Goal: Task Accomplishment & Management: Use online tool/utility

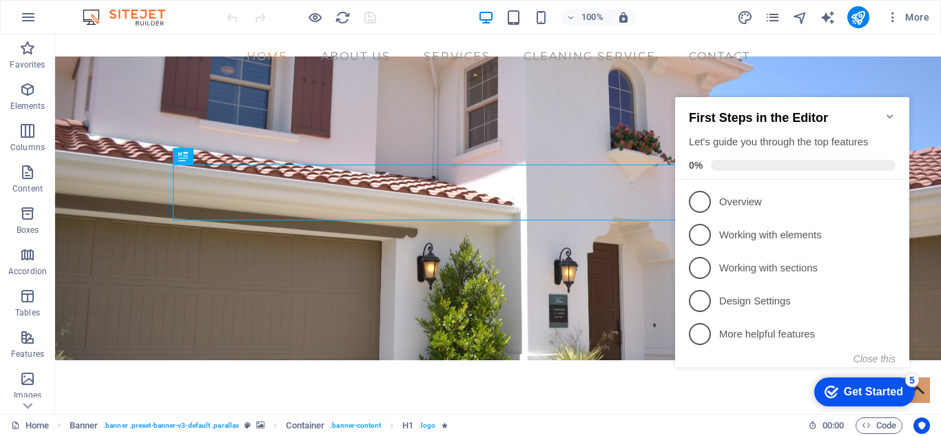
click at [891, 115] on icon "Minimize checklist" at bounding box center [889, 116] width 11 height 11
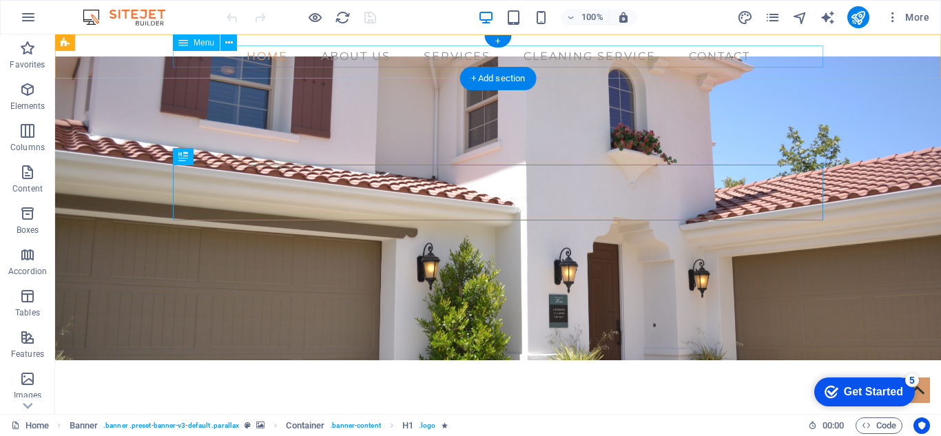
click at [447, 54] on nav "Home About us Services Cleaning service Contact" at bounding box center [498, 56] width 650 height 22
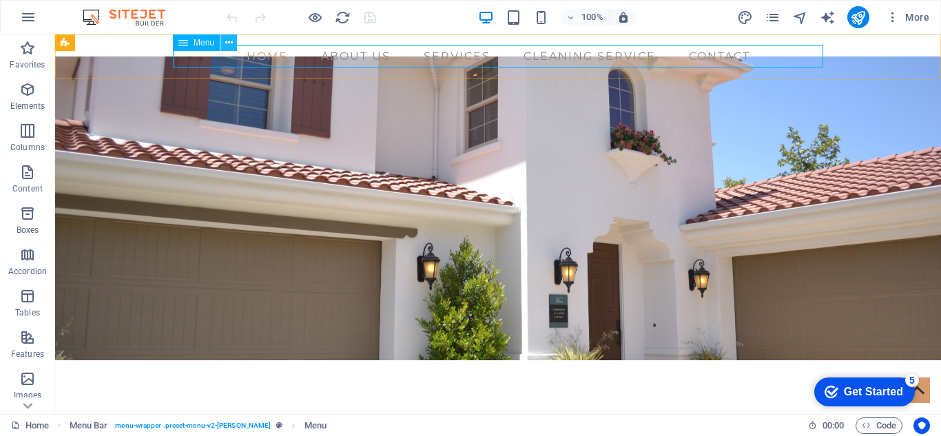
click at [227, 45] on icon at bounding box center [229, 43] width 8 height 14
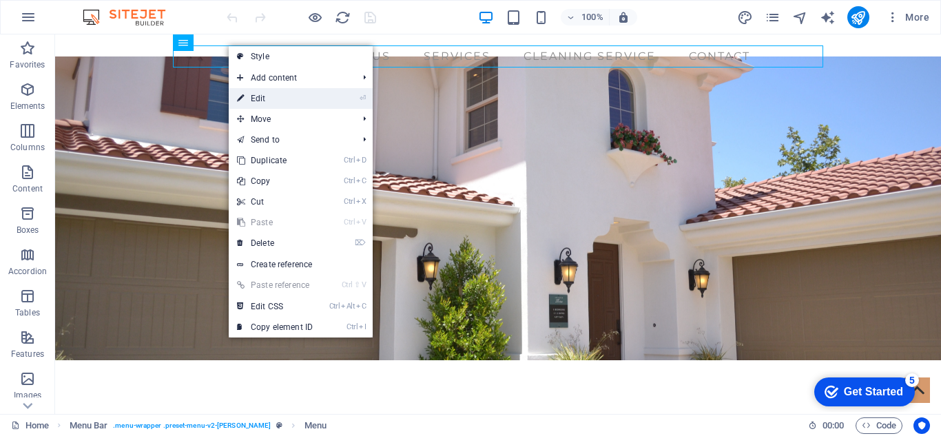
click at [265, 100] on link "⏎ Edit" at bounding box center [275, 98] width 92 height 21
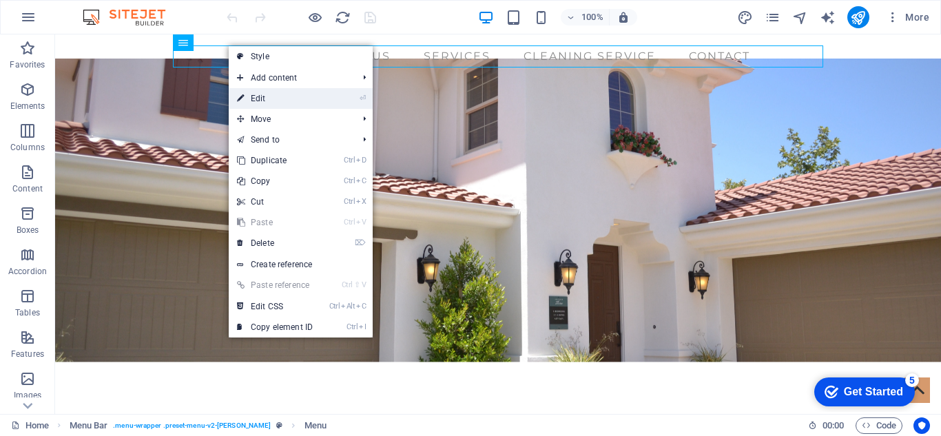
select select
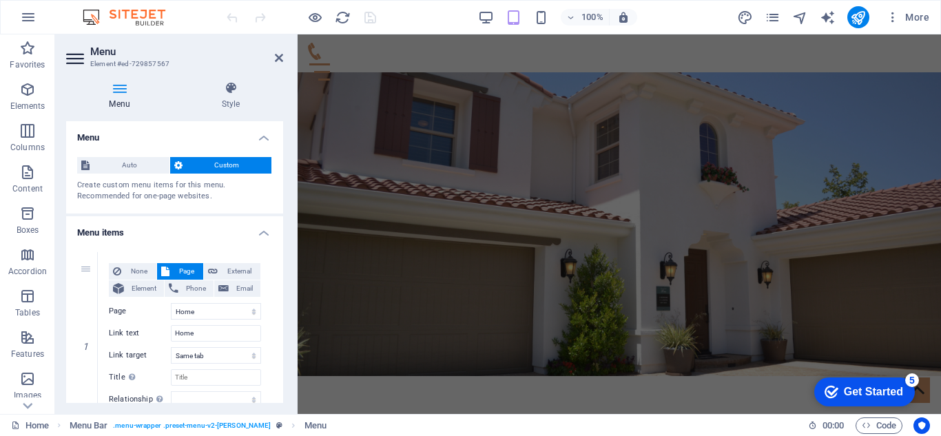
click at [123, 87] on icon at bounding box center [119, 88] width 107 height 14
click at [280, 59] on icon at bounding box center [279, 57] width 8 height 11
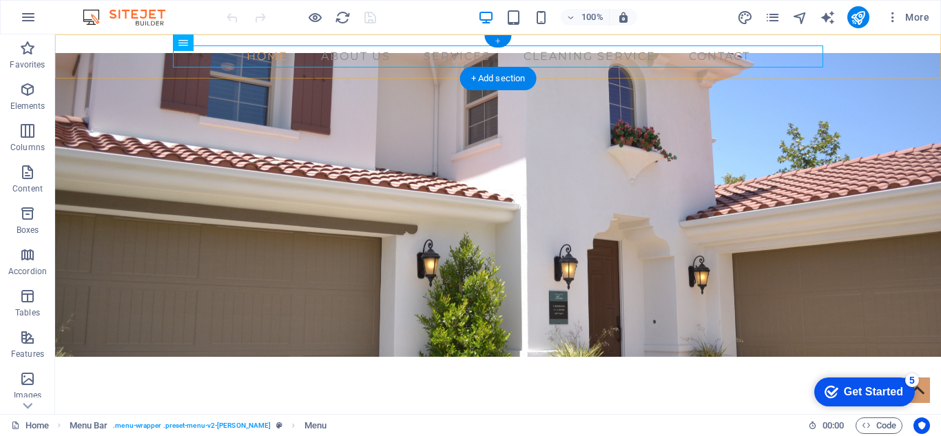
click at [499, 39] on div "+" at bounding box center [497, 41] width 27 height 12
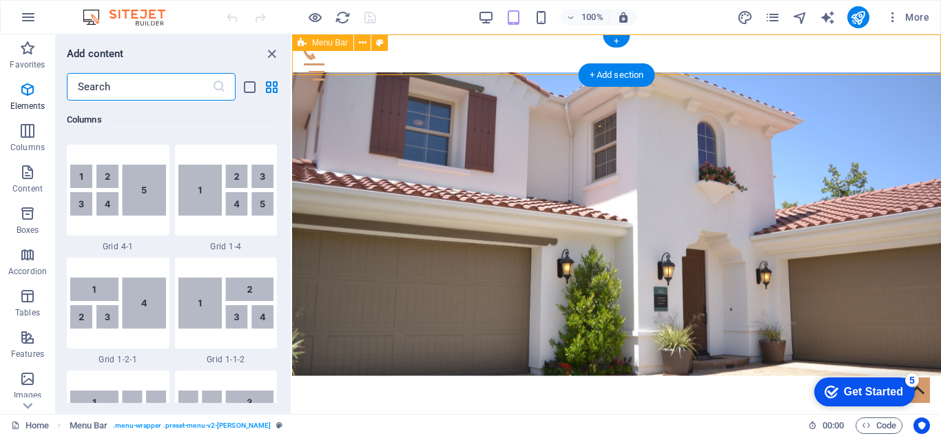
scroll to position [2409, 0]
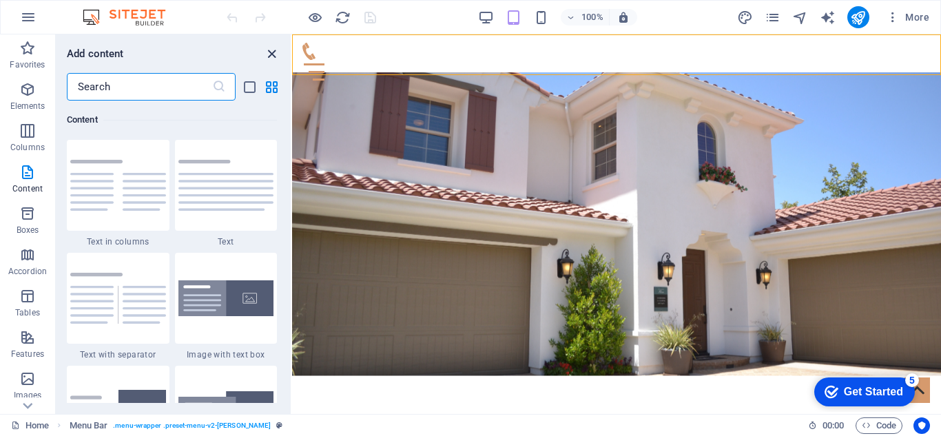
click at [266, 56] on icon "close panel" at bounding box center [272, 54] width 16 height 16
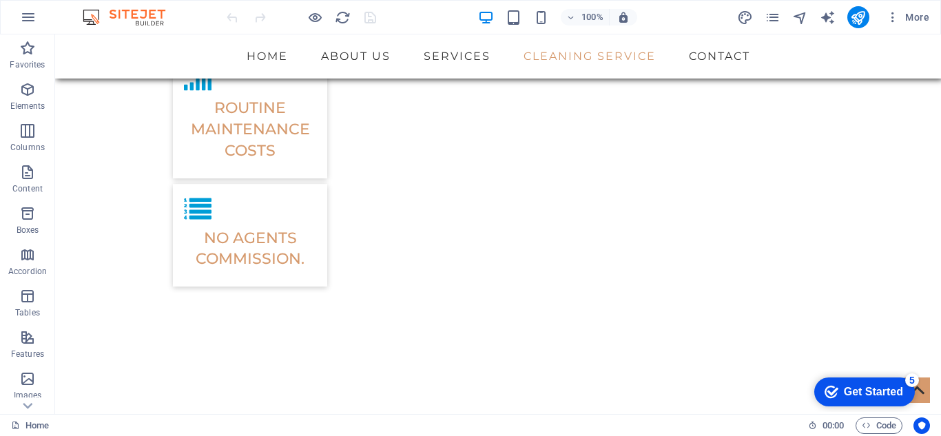
scroll to position [2156, 0]
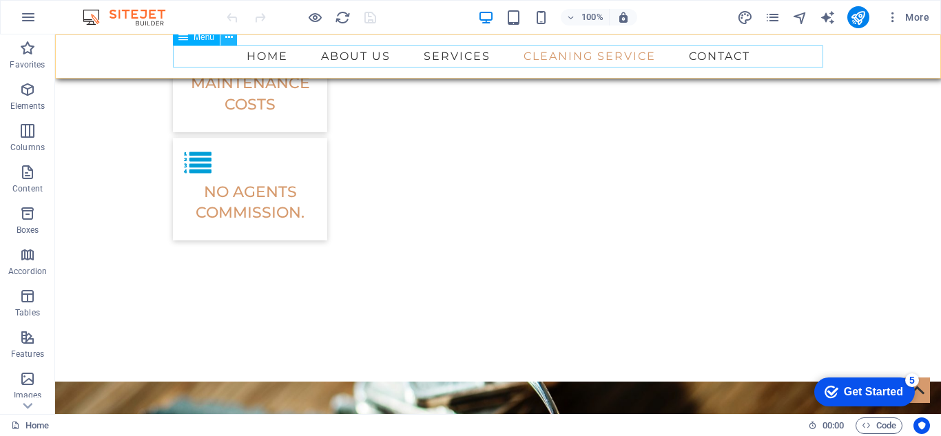
click at [228, 36] on icon at bounding box center [229, 37] width 8 height 14
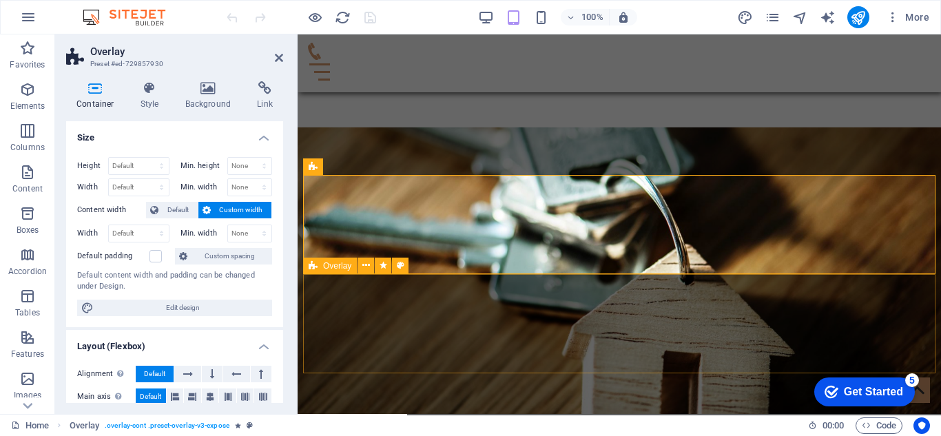
scroll to position [2584, 0]
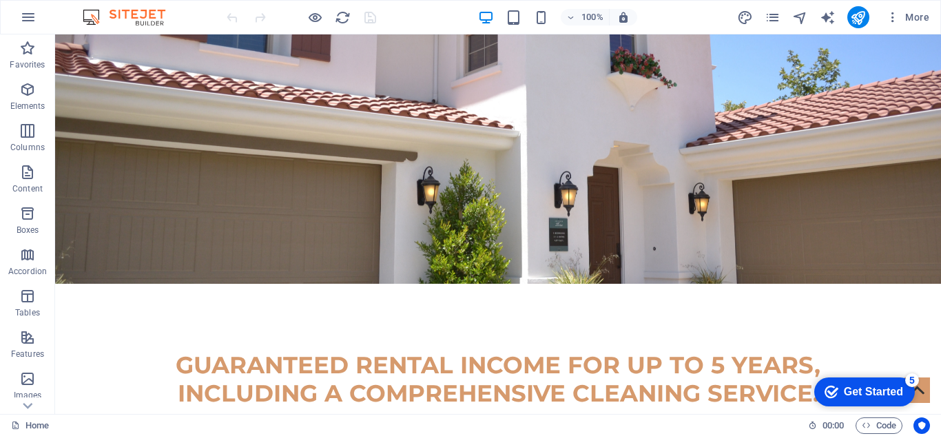
scroll to position [0, 0]
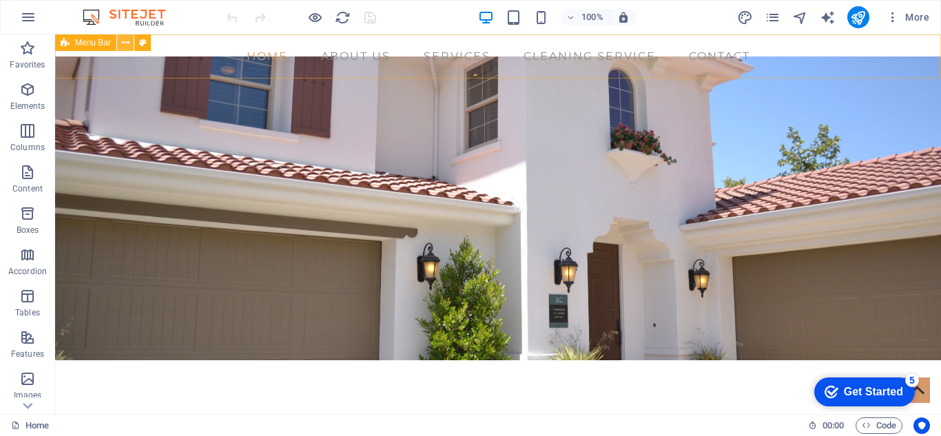
click at [123, 46] on icon at bounding box center [126, 43] width 8 height 14
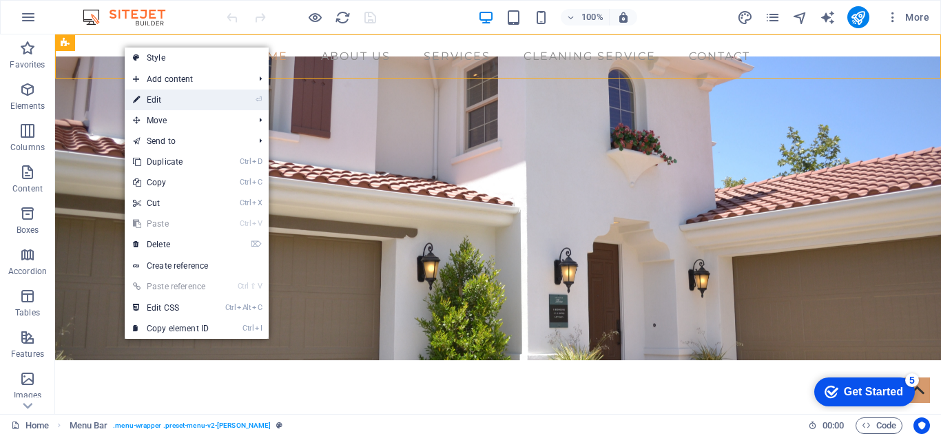
click at [158, 97] on link "⏎ Edit" at bounding box center [171, 100] width 92 height 21
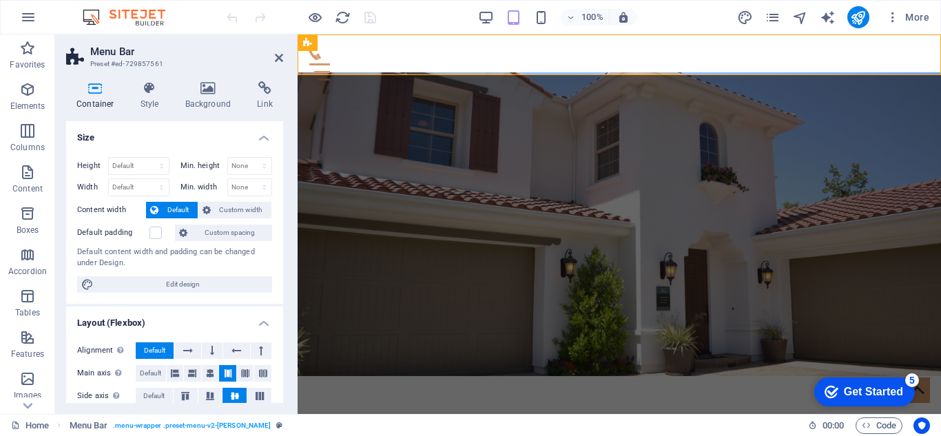
drag, startPoint x: 279, startPoint y: 152, endPoint x: 280, endPoint y: 165, distance: 12.5
click at [280, 165] on div "Size Height Default px rem % vh vw Min. height None px rem % vh vw Width Defaul…" at bounding box center [174, 262] width 217 height 282
click at [151, 103] on h4 "Style" at bounding box center [152, 95] width 45 height 29
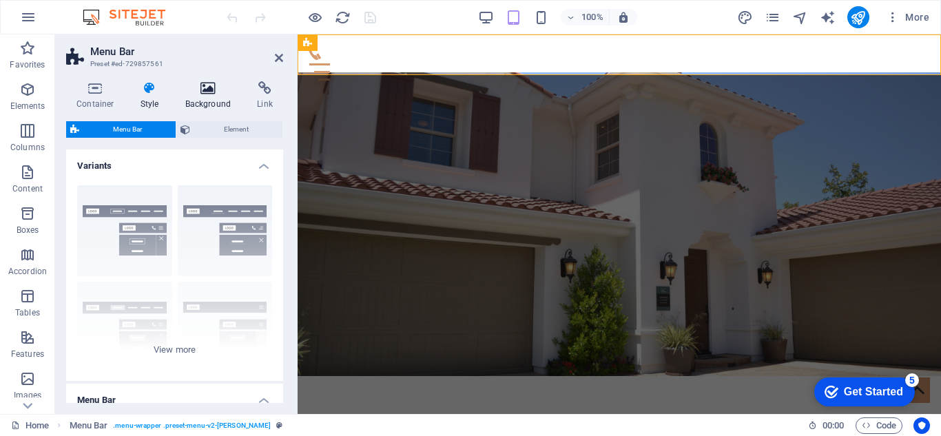
click at [216, 106] on h4 "Background" at bounding box center [211, 95] width 72 height 29
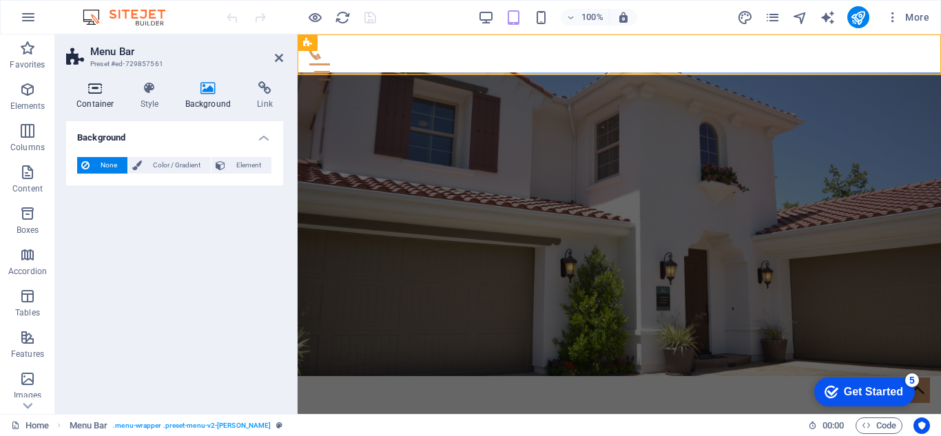
click at [85, 92] on icon at bounding box center [95, 88] width 59 height 14
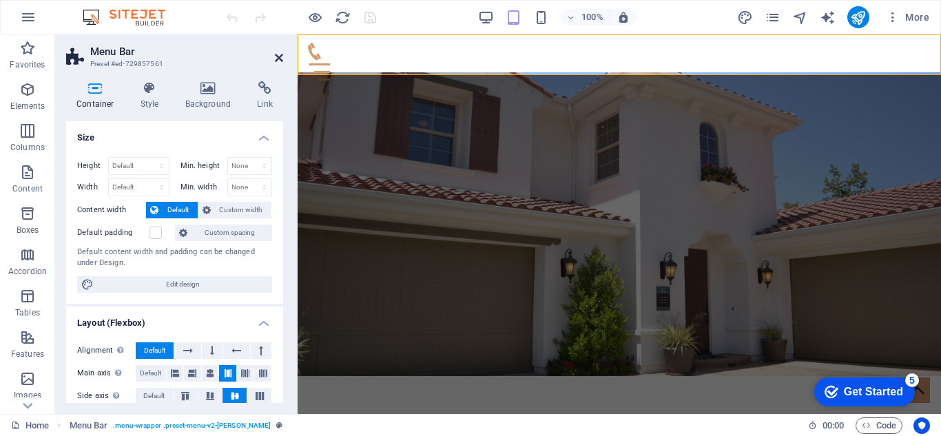
click at [275, 60] on icon at bounding box center [279, 57] width 8 height 11
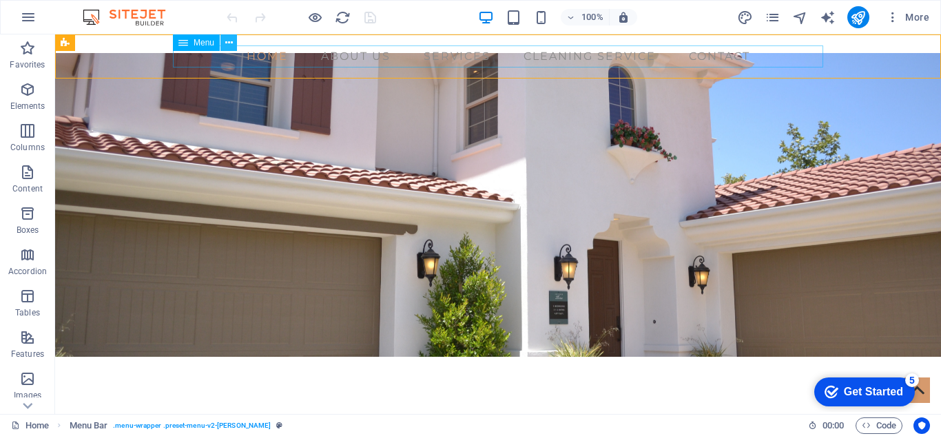
click at [231, 41] on icon at bounding box center [229, 43] width 8 height 14
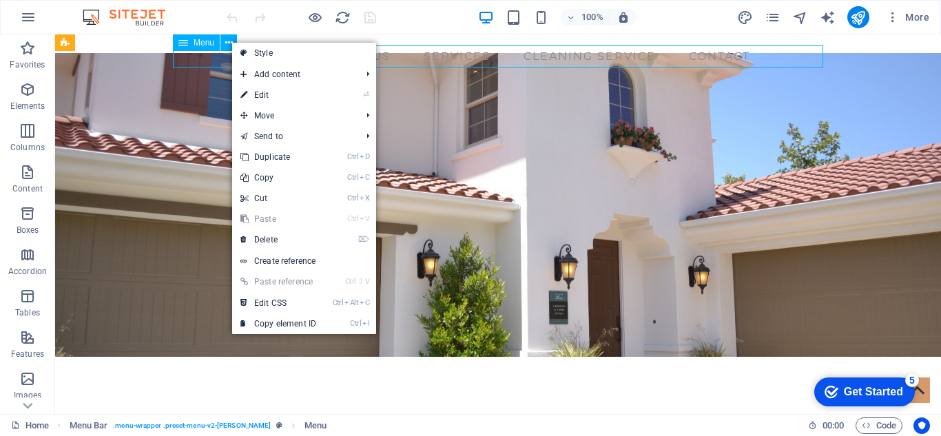
click at [202, 43] on span "Menu" at bounding box center [203, 43] width 21 height 8
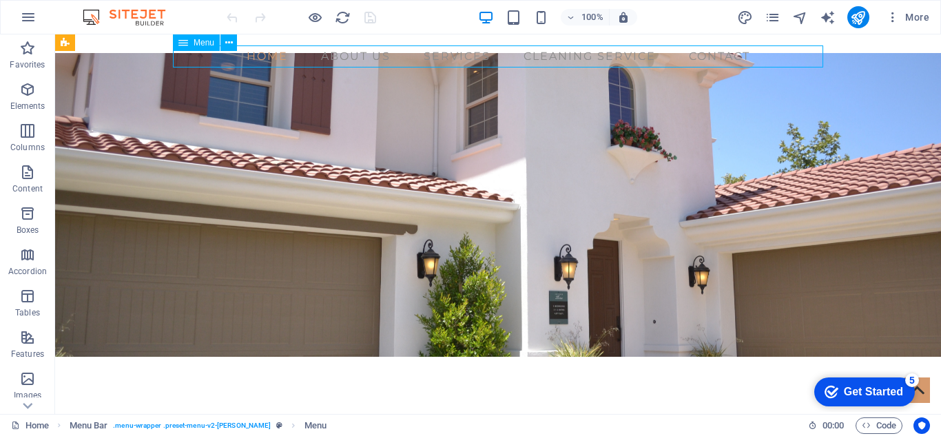
click at [202, 43] on span "Menu" at bounding box center [203, 43] width 21 height 8
select select
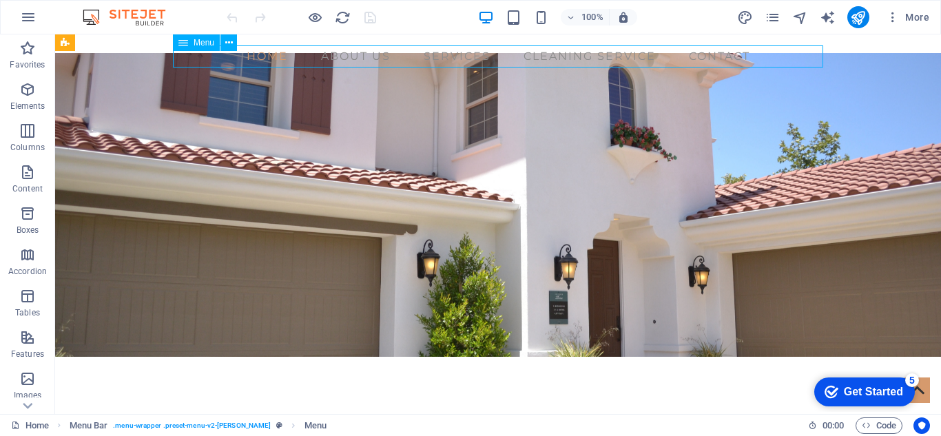
select select
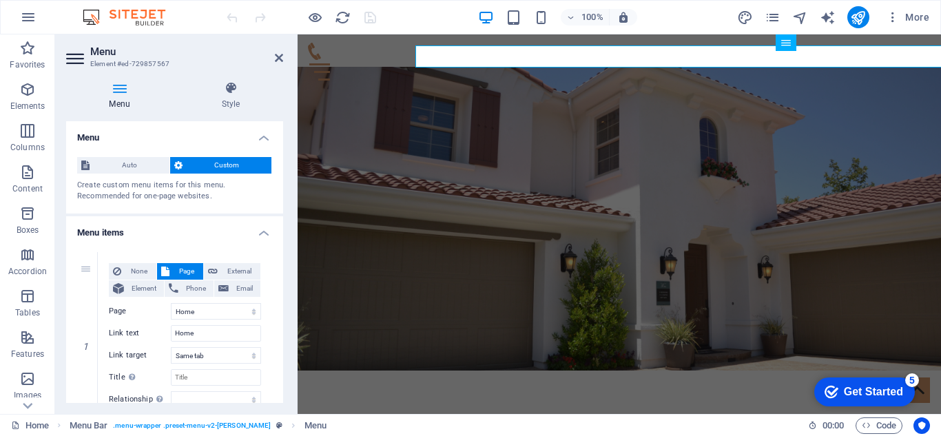
click at [202, 43] on header "Menu Element #ed-729857567" at bounding box center [174, 52] width 217 height 36
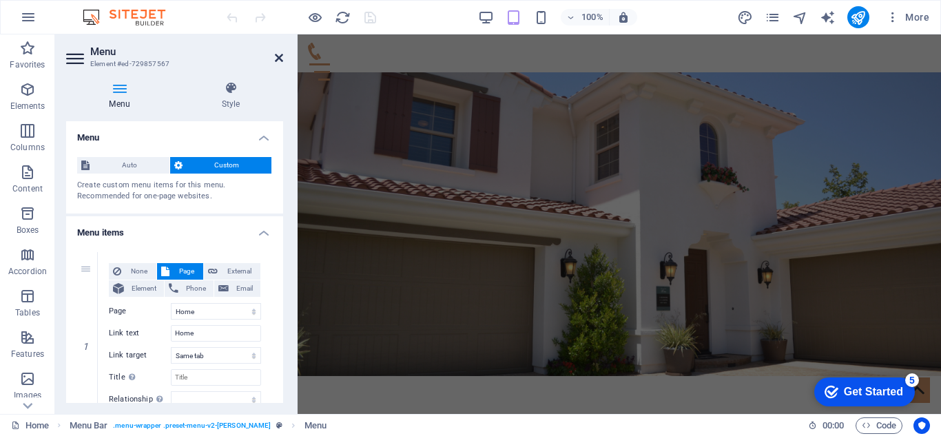
click at [278, 59] on icon at bounding box center [279, 57] width 8 height 11
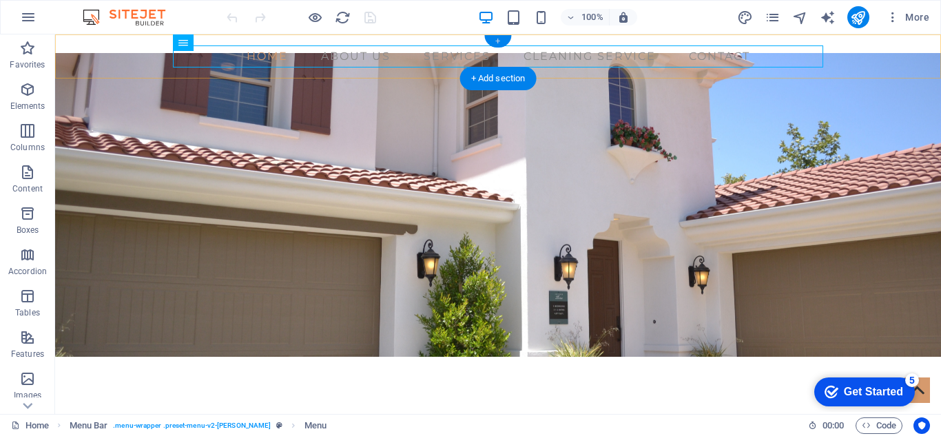
click at [499, 41] on div "+" at bounding box center [497, 41] width 27 height 12
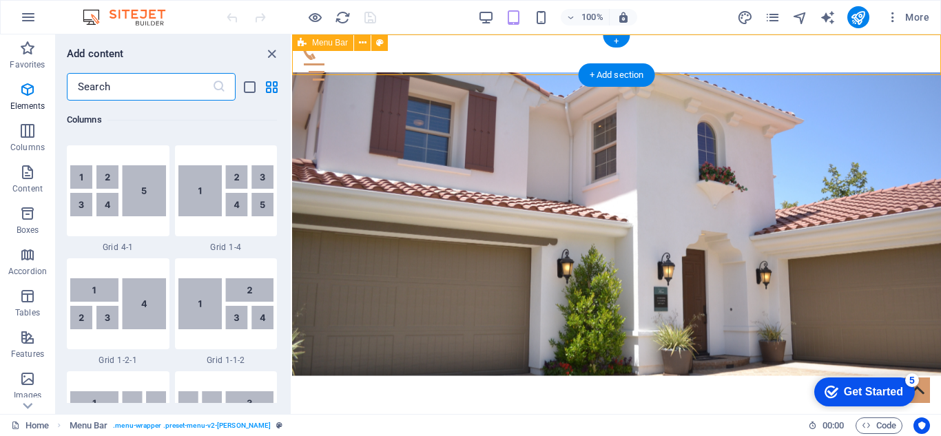
scroll to position [2409, 0]
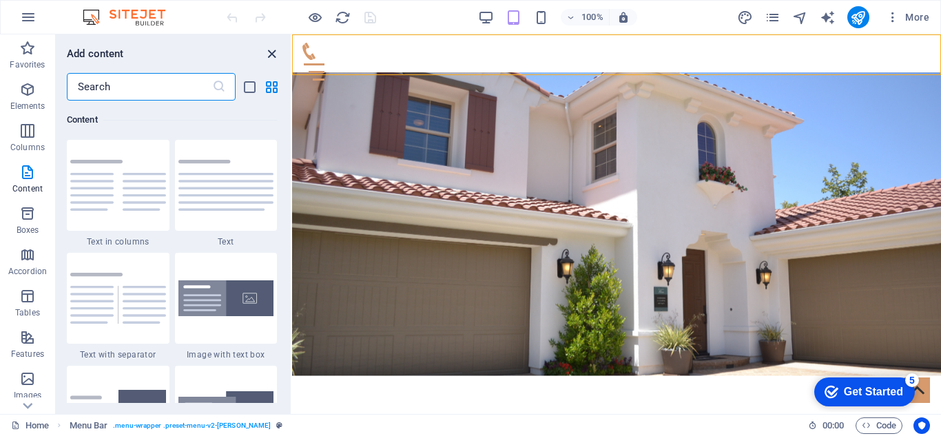
click at [273, 54] on icon "close panel" at bounding box center [272, 54] width 16 height 16
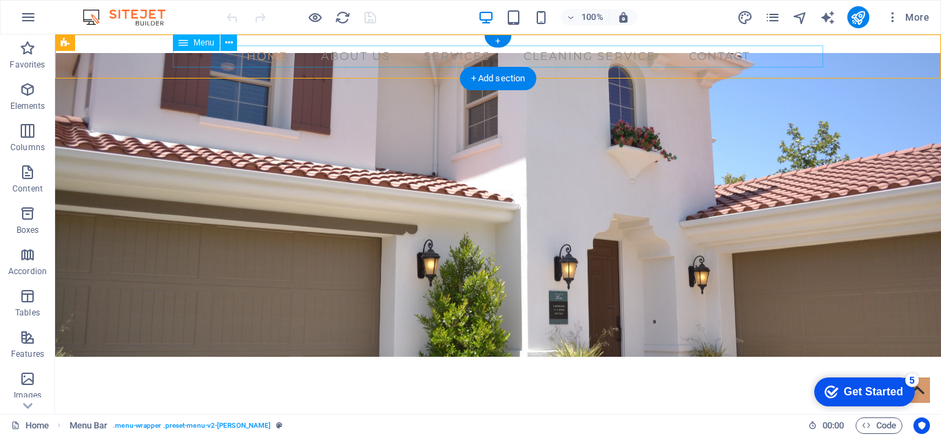
click at [578, 63] on nav "Home About us Services Cleaning service Contact" at bounding box center [498, 56] width 650 height 22
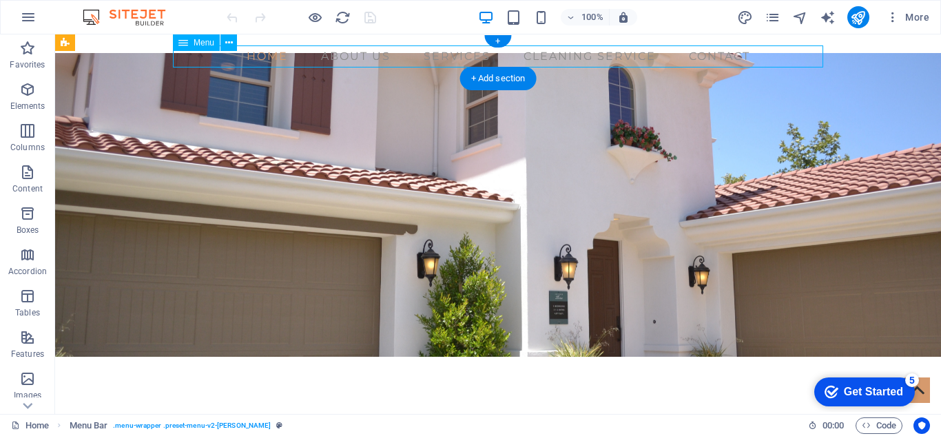
click at [578, 63] on nav "Home About us Services Cleaning service Contact" at bounding box center [498, 56] width 650 height 22
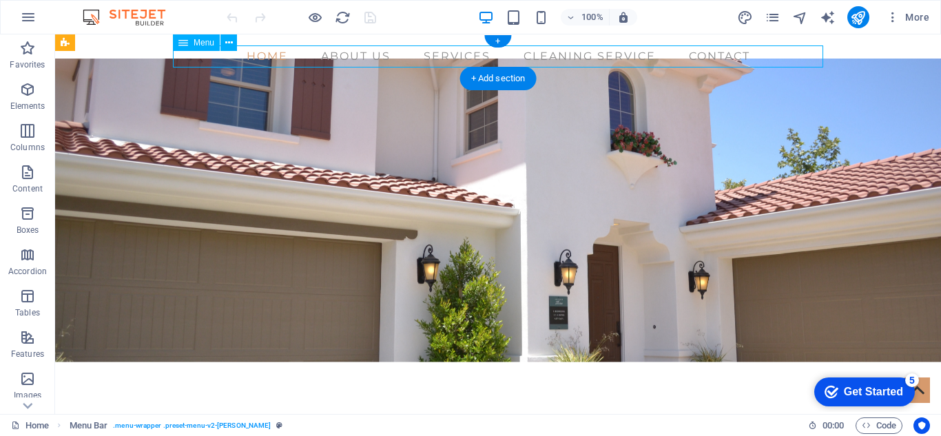
select select
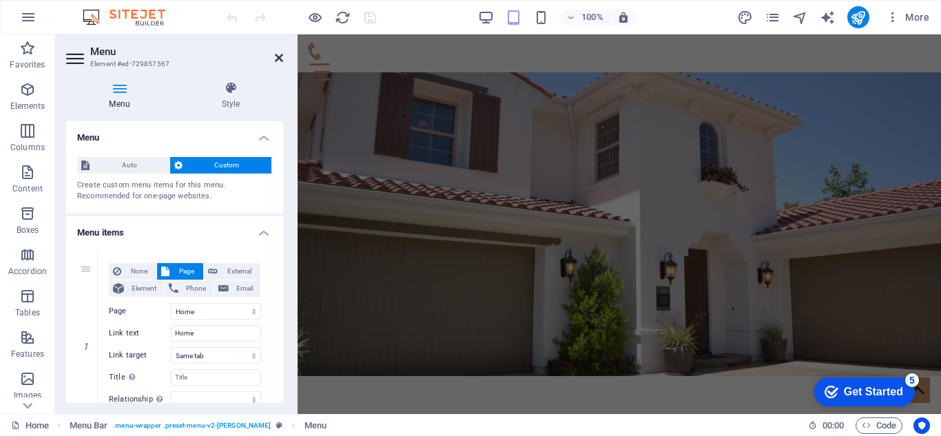
click at [281, 59] on icon at bounding box center [279, 57] width 8 height 11
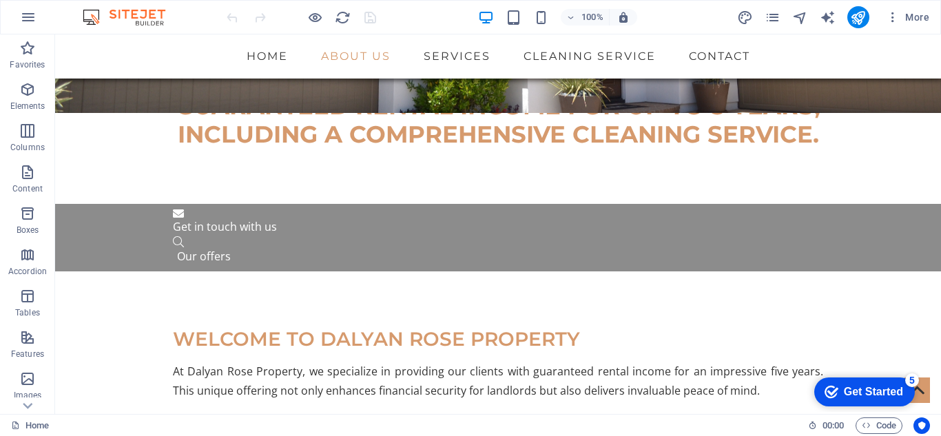
scroll to position [299, 0]
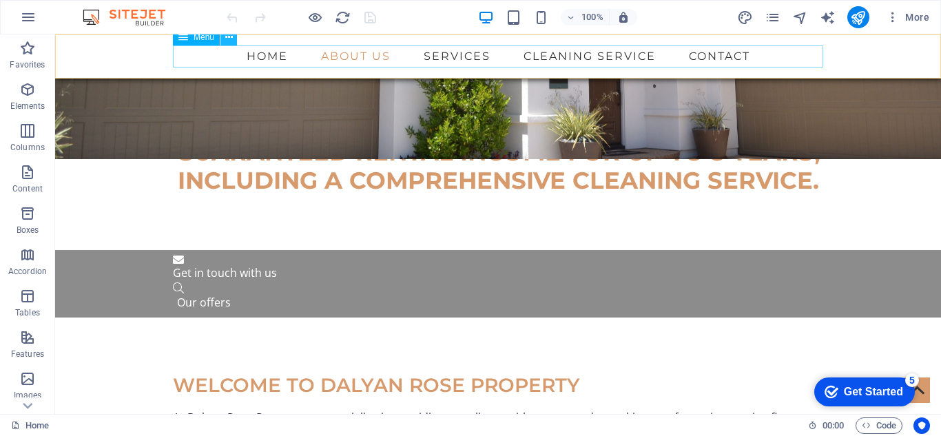
click at [227, 42] on icon at bounding box center [229, 37] width 8 height 14
click at [228, 40] on icon at bounding box center [229, 37] width 8 height 14
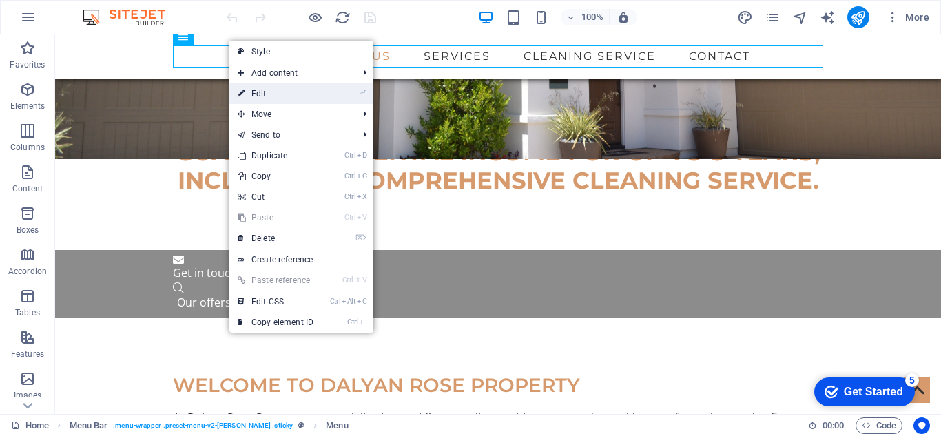
click at [260, 94] on link "⏎ Edit" at bounding box center [275, 93] width 92 height 21
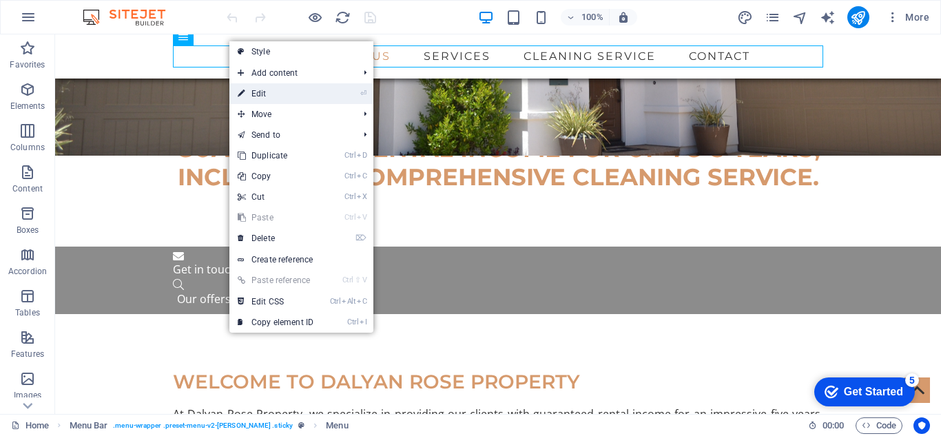
select select
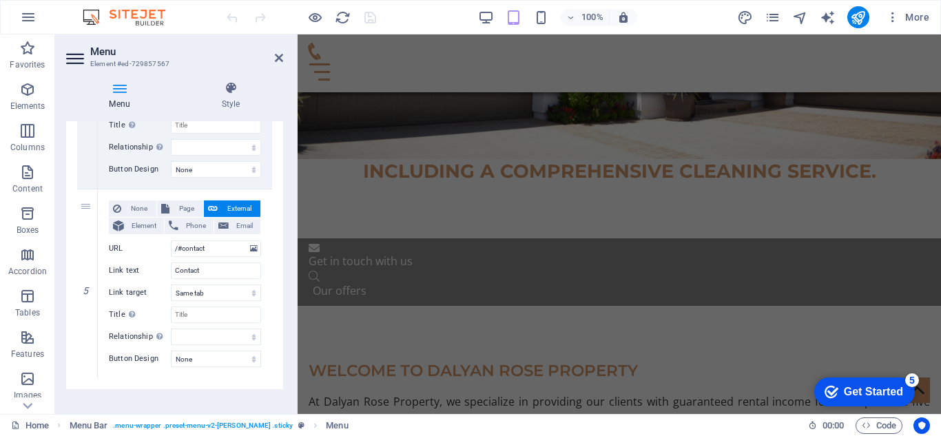
scroll to position [834, 0]
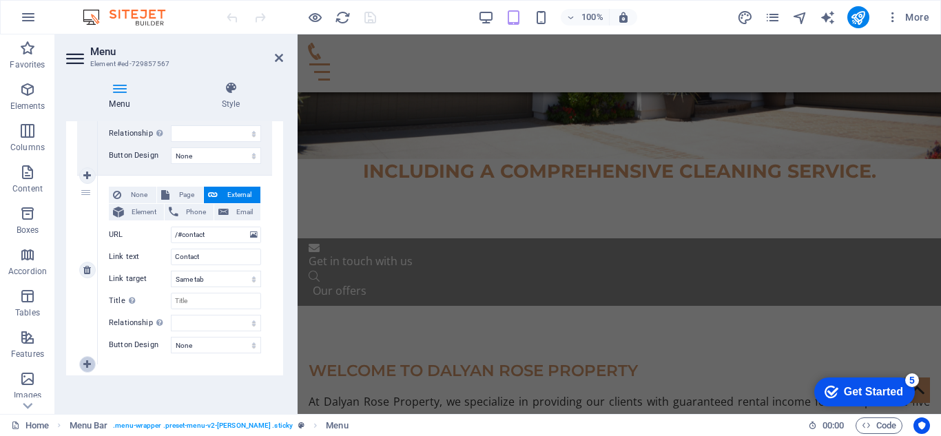
click at [86, 359] on icon at bounding box center [87, 364] width 8 height 10
select select
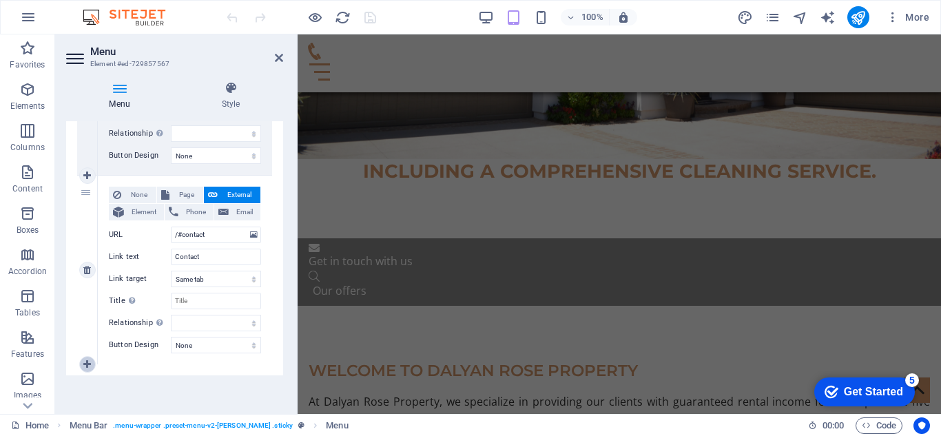
select select
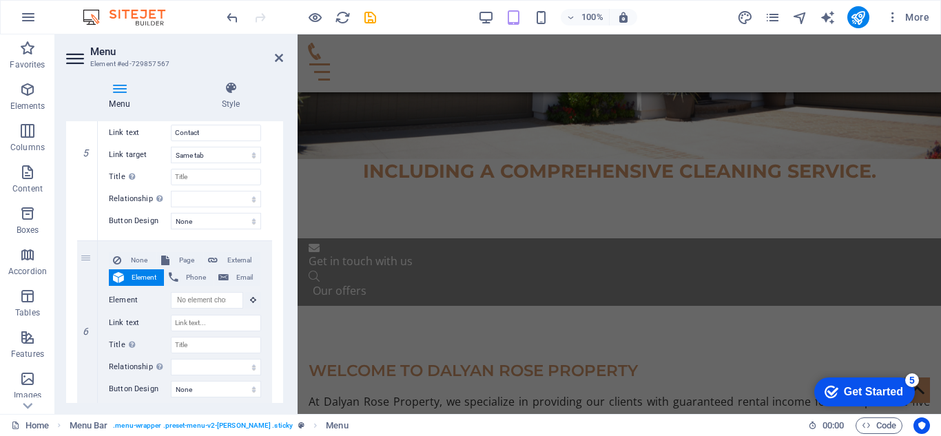
scroll to position [965, 0]
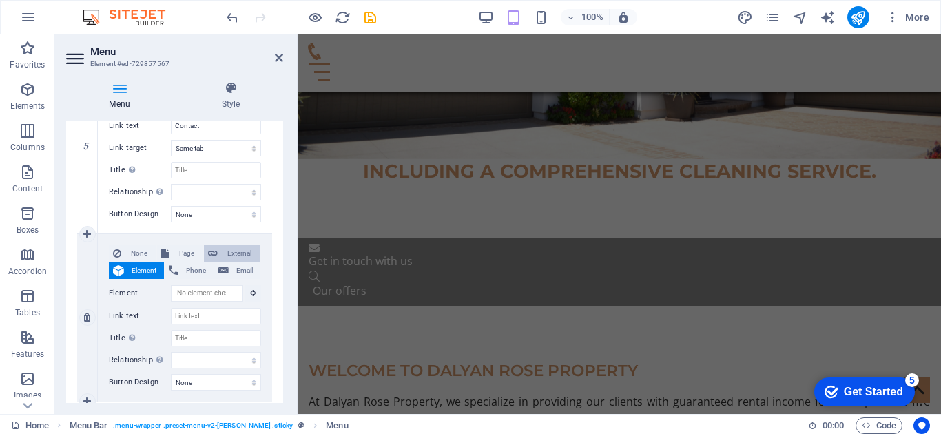
click at [231, 253] on span "External" at bounding box center [239, 253] width 34 height 17
select select
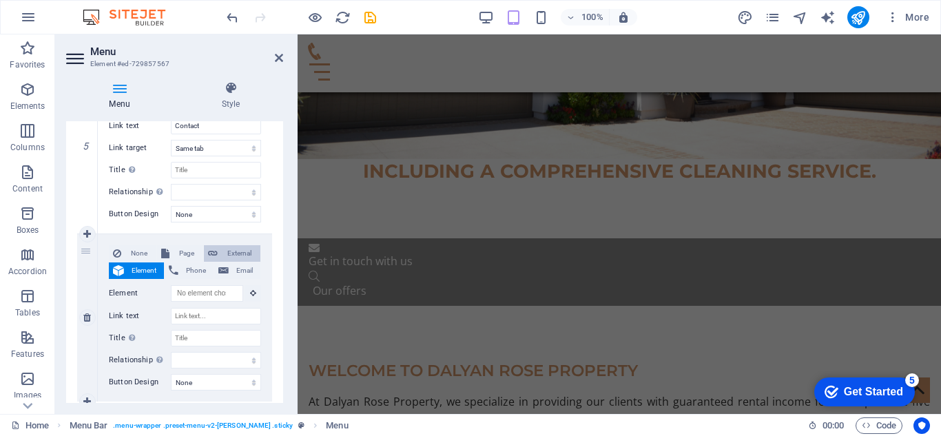
select select
select select "blank"
select select
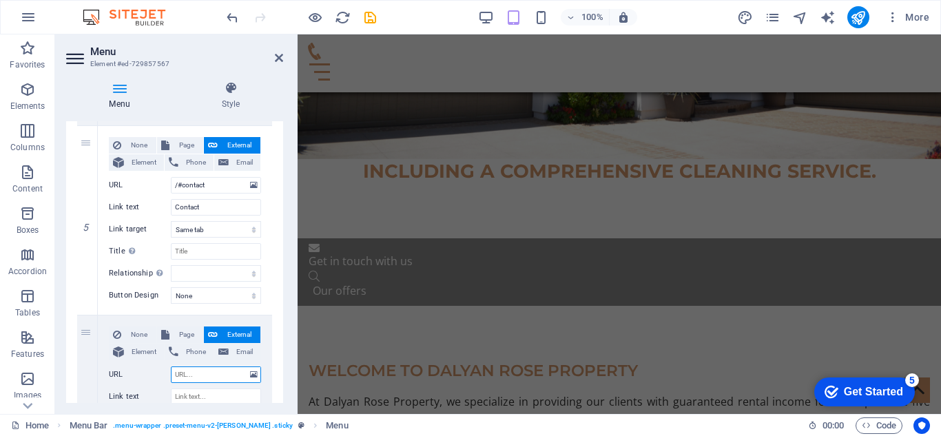
scroll to position [886, 0]
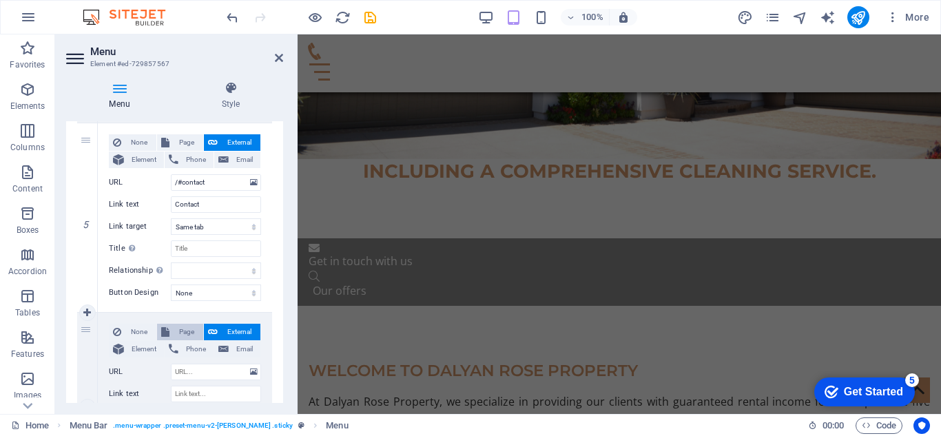
click at [180, 331] on span "Page" at bounding box center [186, 332] width 25 height 17
select select
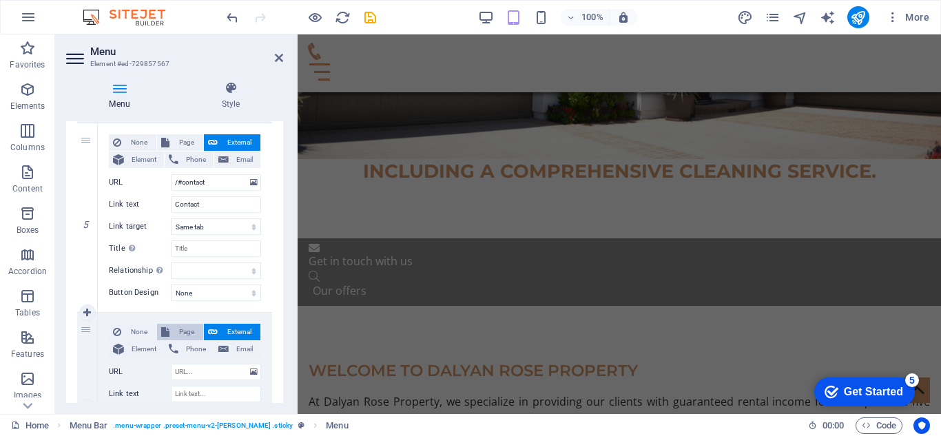
select select
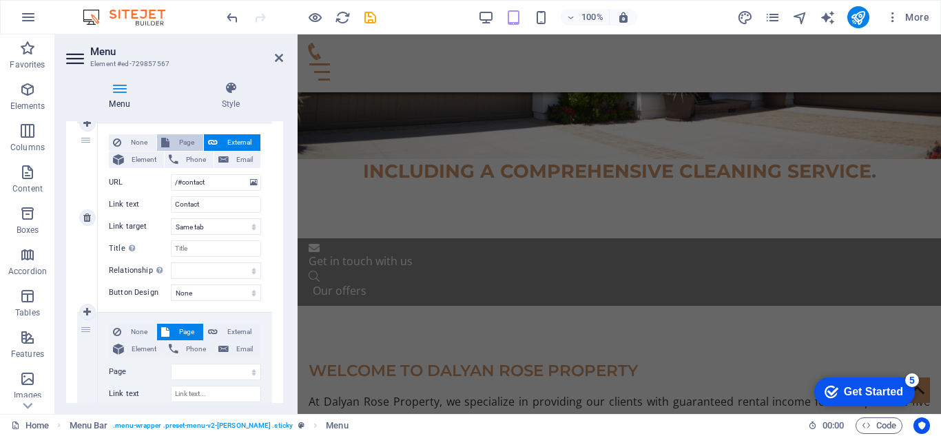
click at [183, 146] on span "Page" at bounding box center [186, 142] width 25 height 17
select select
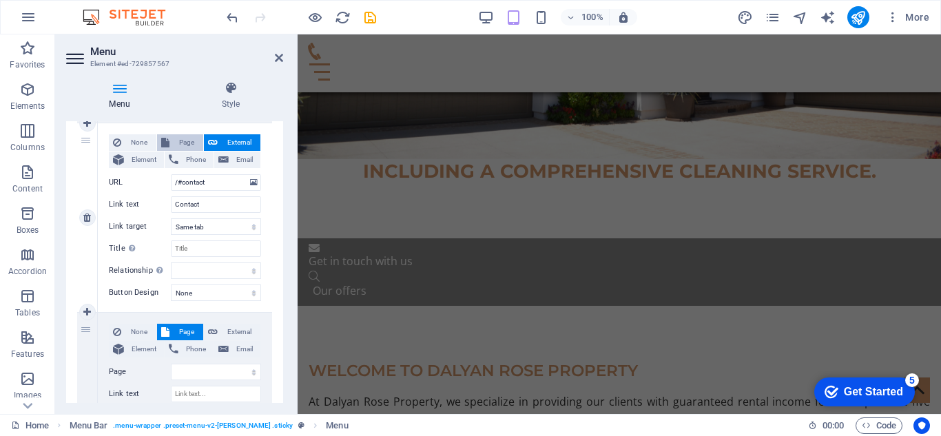
select select
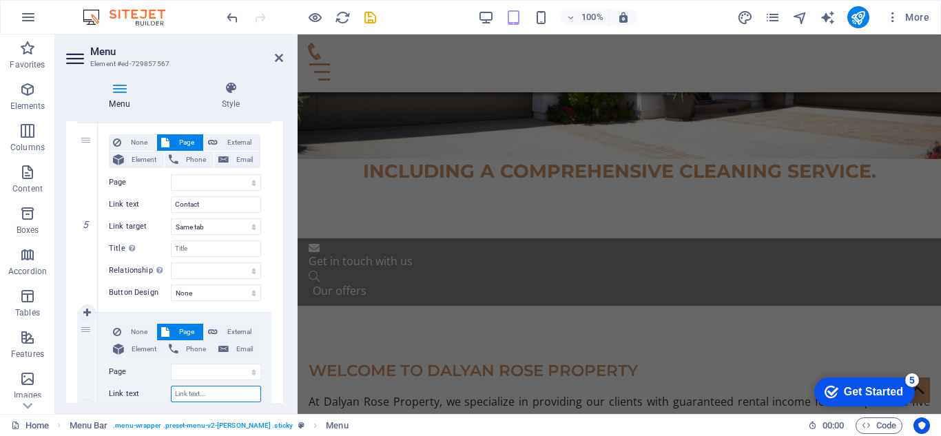
click at [191, 395] on input "Link text" at bounding box center [216, 394] width 90 height 17
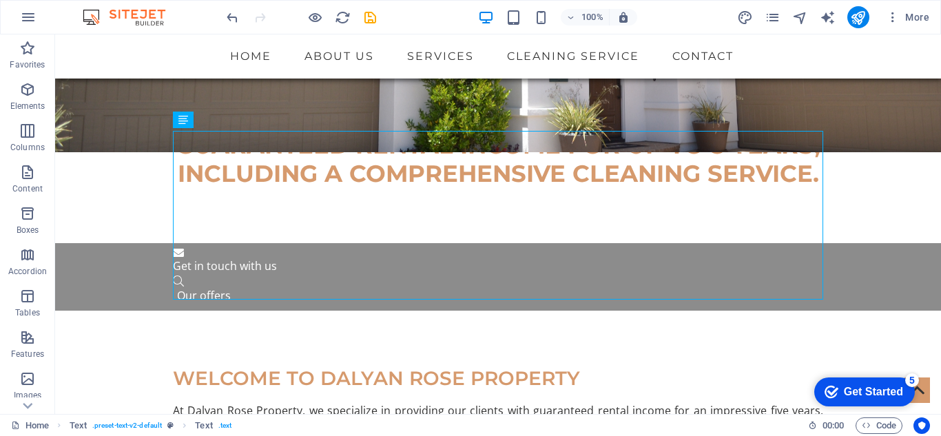
scroll to position [299, 0]
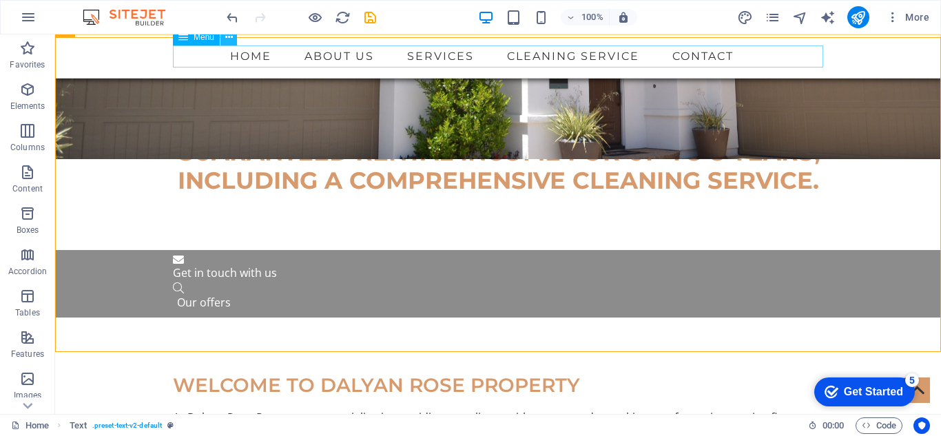
click at [229, 39] on icon at bounding box center [229, 37] width 8 height 14
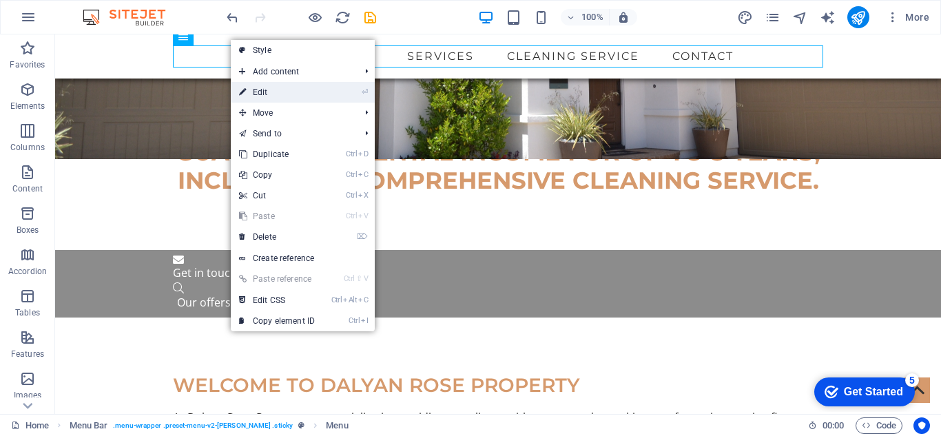
click at [253, 90] on link "⏎ Edit" at bounding box center [277, 92] width 92 height 21
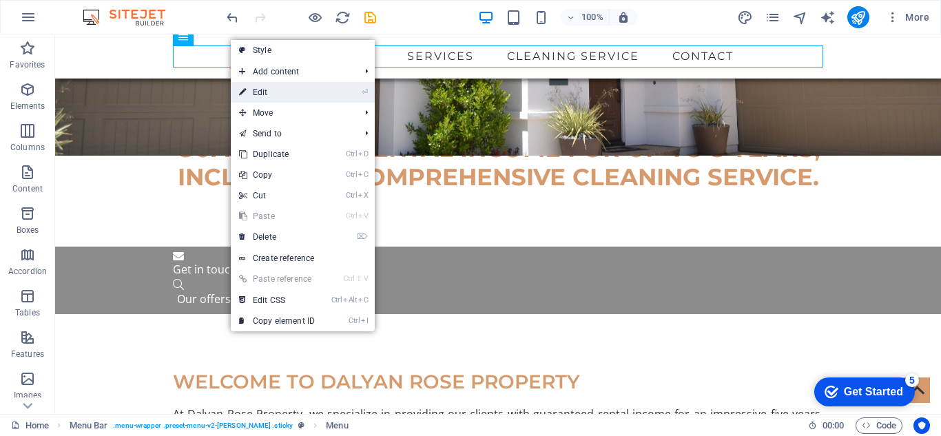
select select
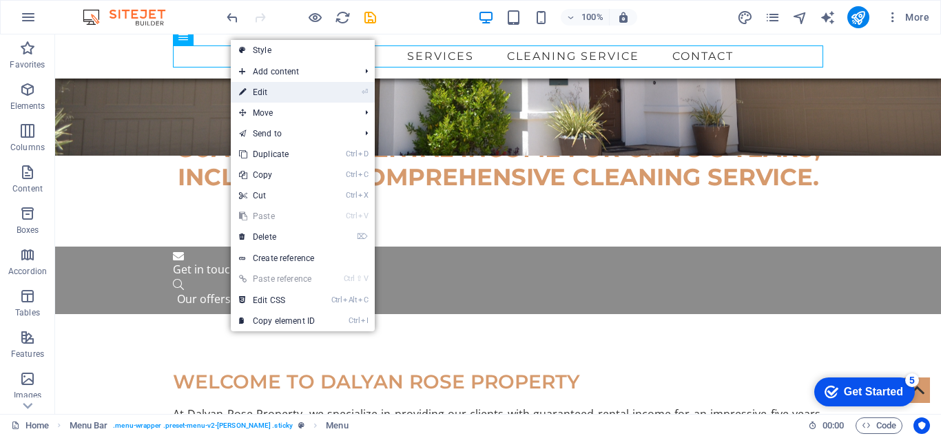
select select
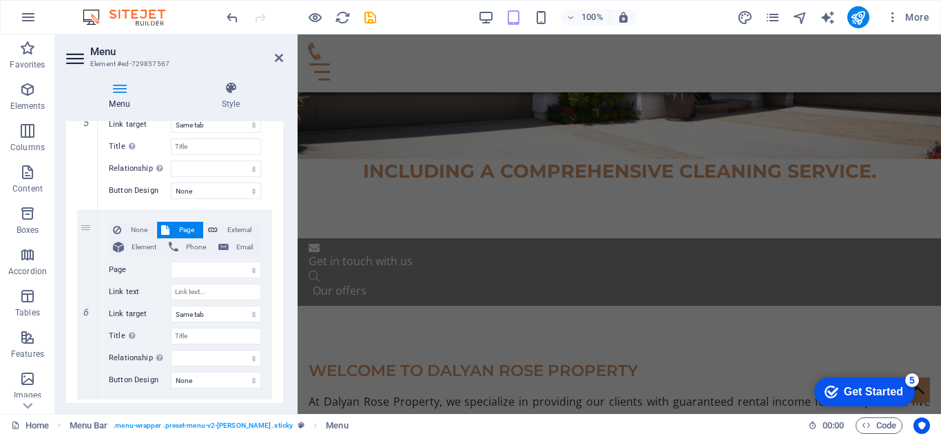
scroll to position [1023, 0]
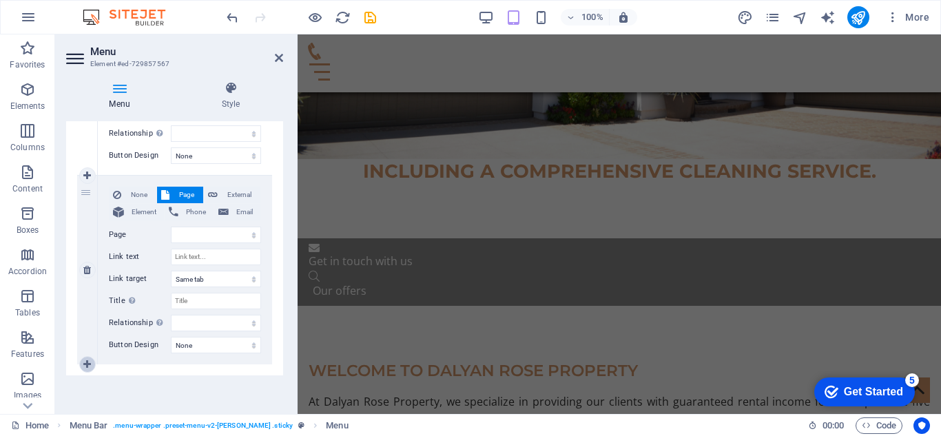
click at [85, 363] on icon at bounding box center [87, 364] width 8 height 10
select select
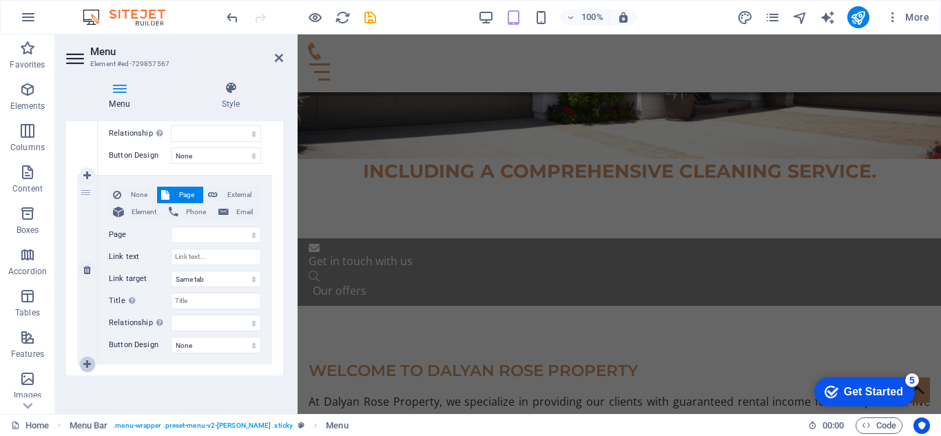
select select
drag, startPoint x: 283, startPoint y: 348, endPoint x: 283, endPoint y: 362, distance: 14.5
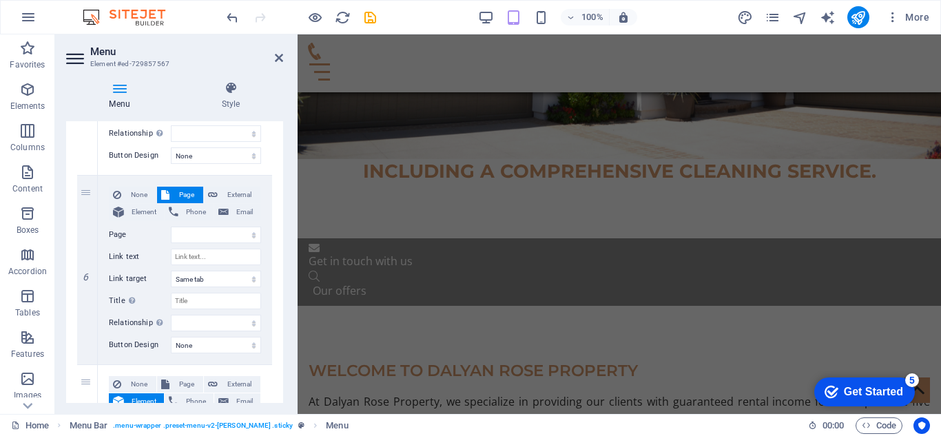
click at [283, 362] on div "Menu Style Menu Auto Custom Create custom menu items for this menu. Recommended…" at bounding box center [174, 242] width 239 height 344
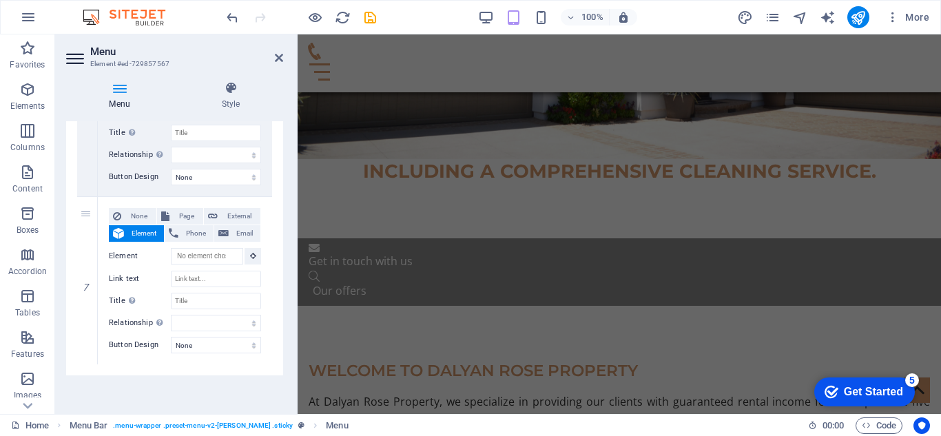
drag, startPoint x: 282, startPoint y: 359, endPoint x: 276, endPoint y: 337, distance: 23.6
click at [276, 337] on div "Menu Auto Custom Create custom menu items for this menu. Recommended for one-pa…" at bounding box center [174, 262] width 217 height 282
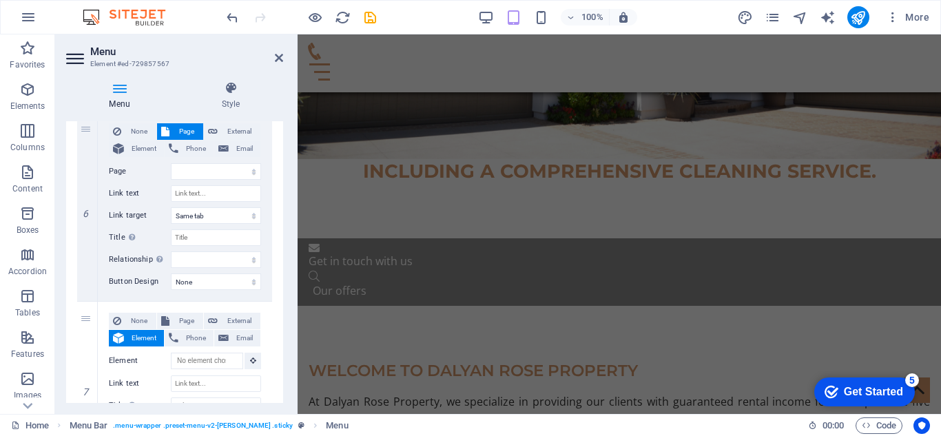
scroll to position [1091, 0]
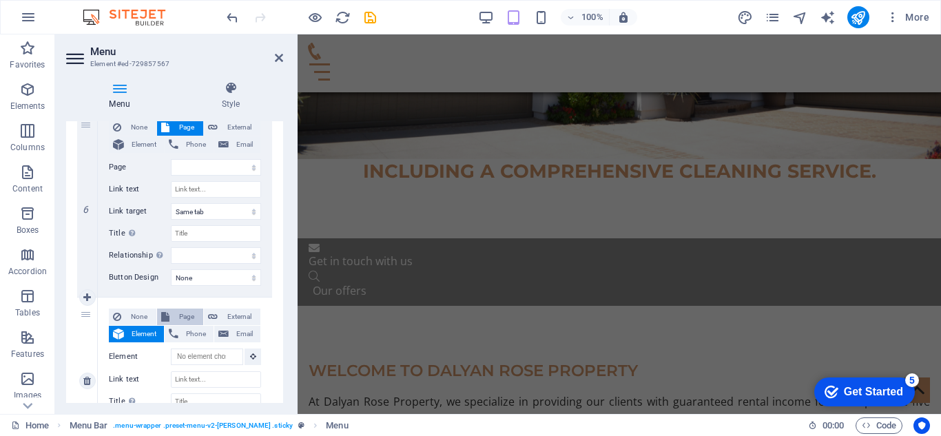
click at [180, 313] on span "Page" at bounding box center [186, 316] width 25 height 17
select select
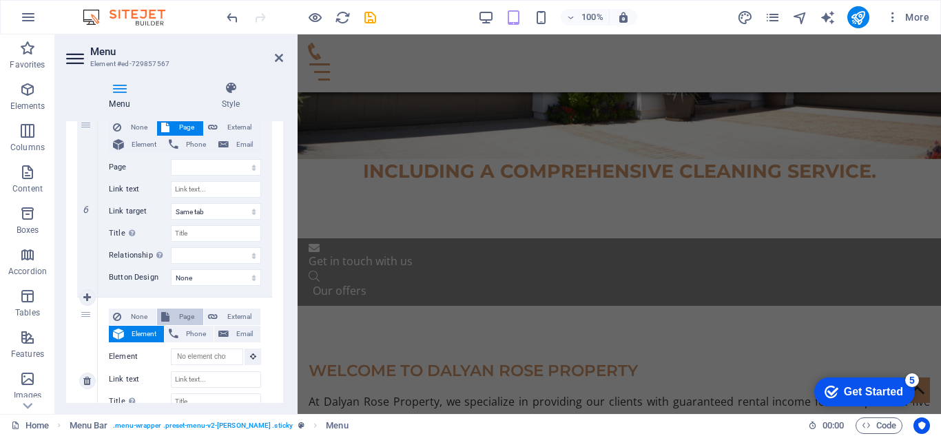
select select
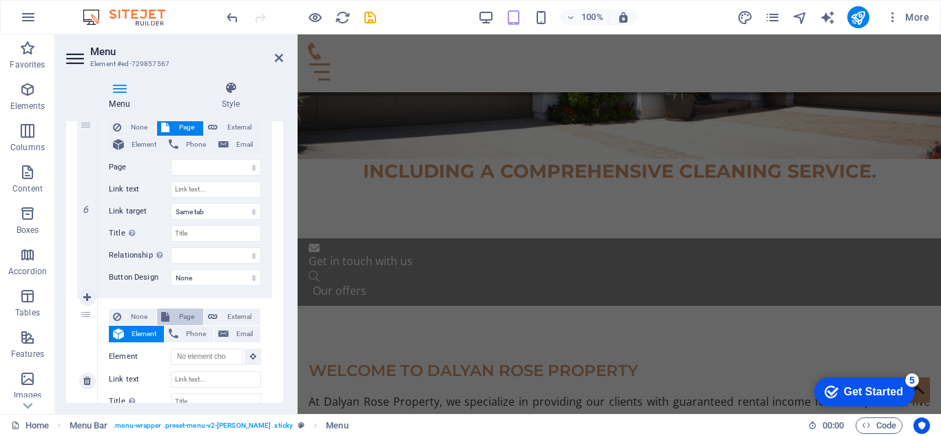
select select
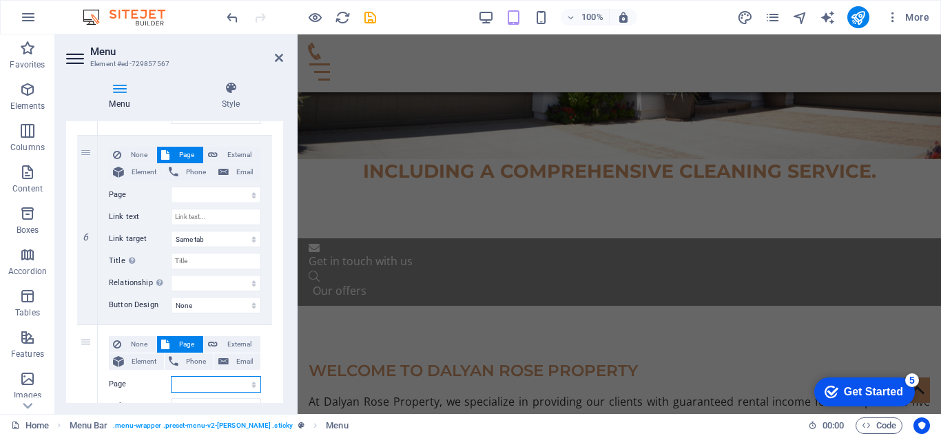
scroll to position [1059, 0]
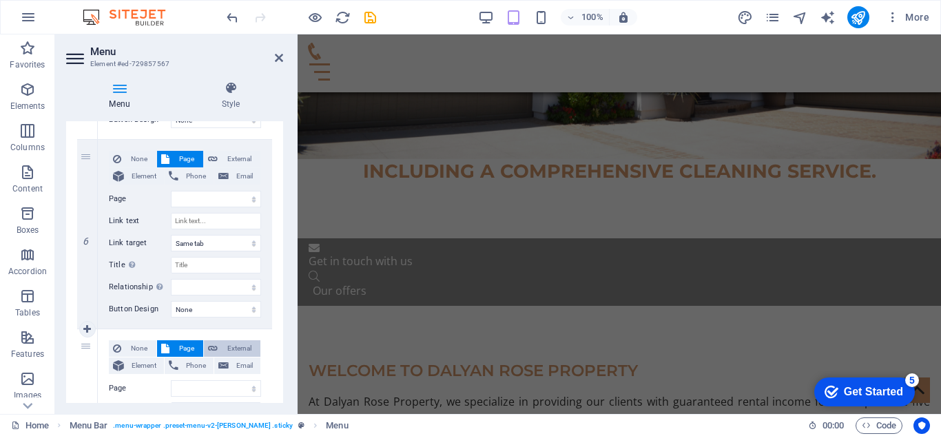
click at [240, 345] on span "External" at bounding box center [239, 348] width 34 height 17
select select
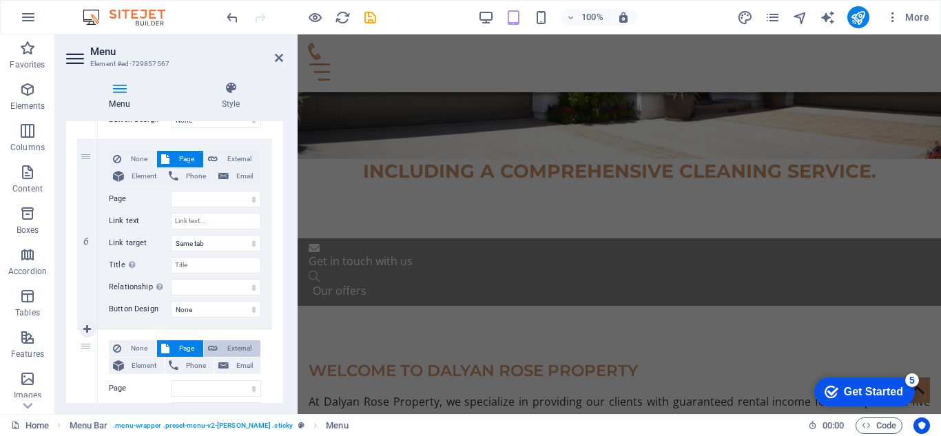
select select
select select "blank"
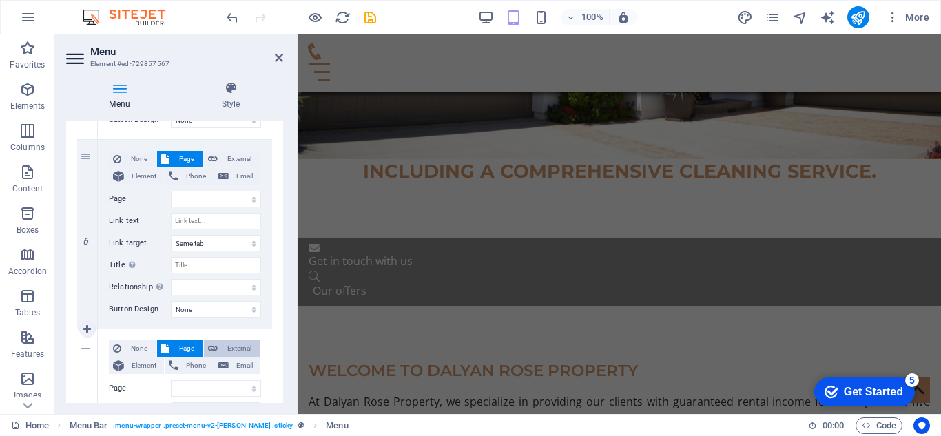
select select
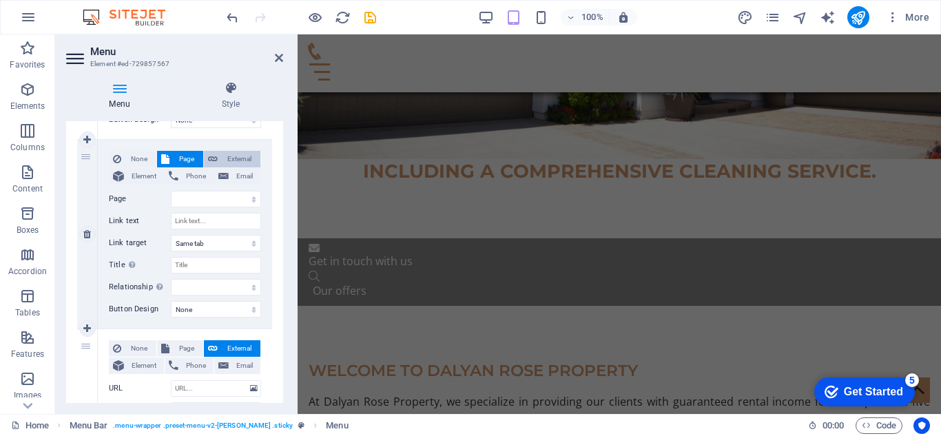
click at [237, 161] on span "External" at bounding box center [239, 159] width 34 height 17
select select
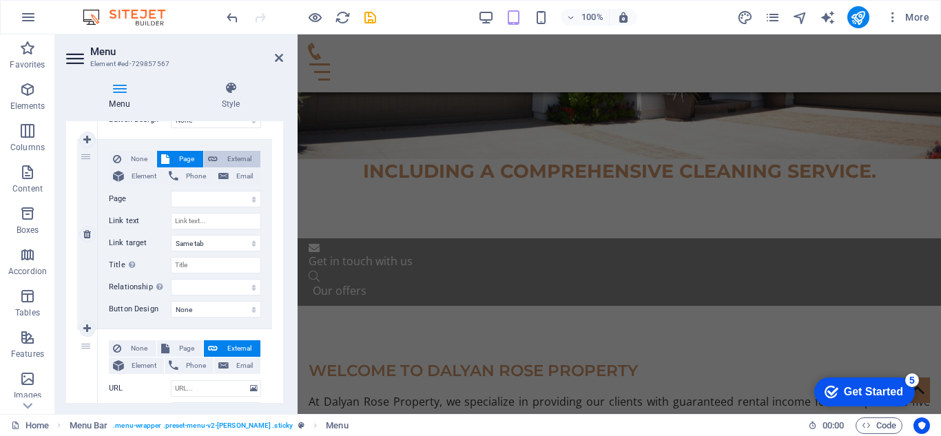
select select
select select "blank"
select select
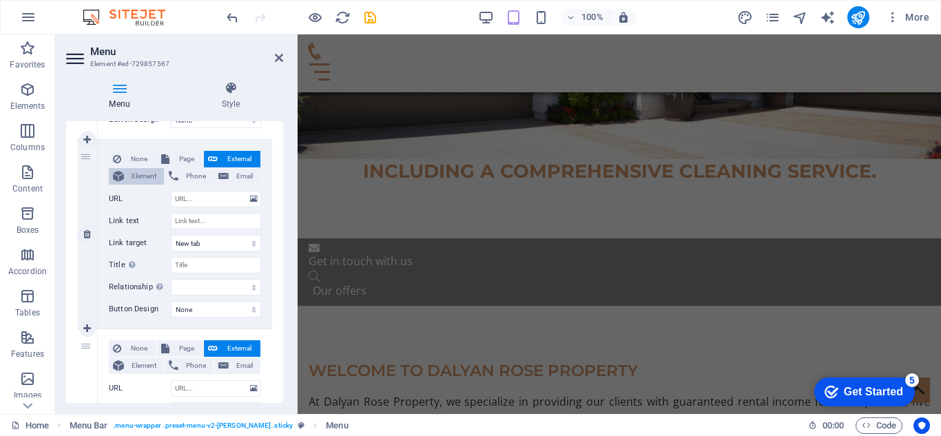
click at [156, 171] on span "Element" at bounding box center [144, 176] width 32 height 17
select select
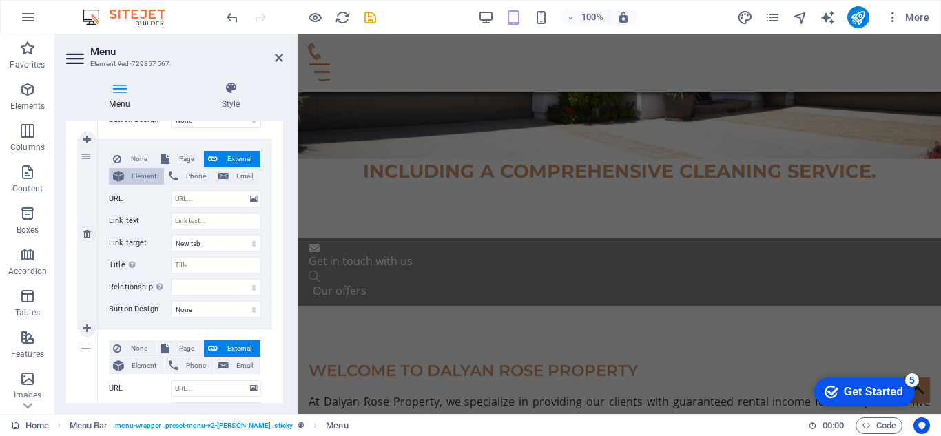
select select
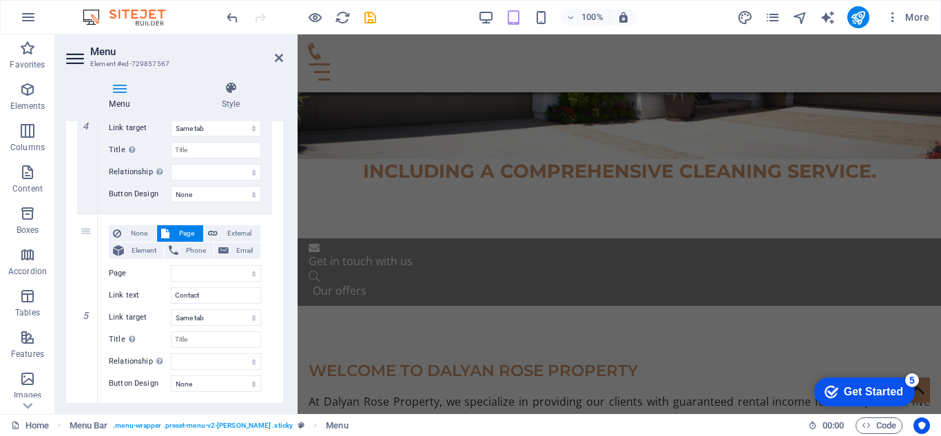
scroll to position [799, 0]
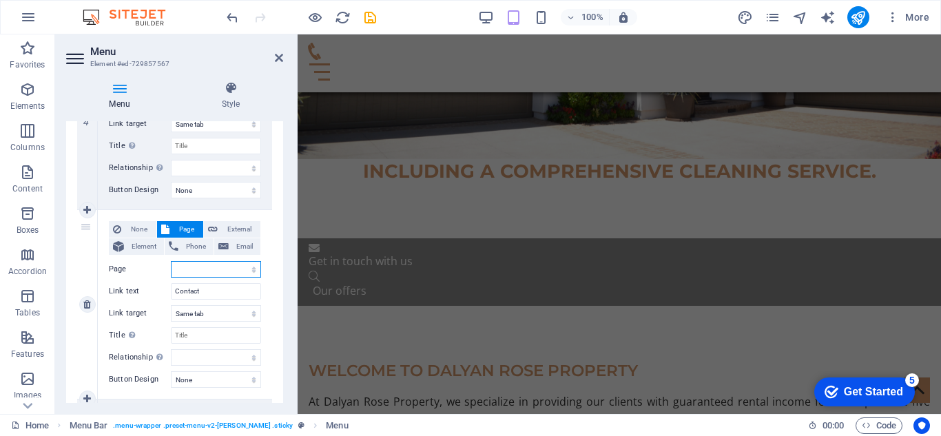
click at [228, 268] on select "Home Subpage Legal Notice Privacy" at bounding box center [216, 269] width 90 height 17
click at [216, 269] on select "Home Subpage Legal Notice Privacy" at bounding box center [216, 269] width 90 height 17
click at [234, 227] on span "External" at bounding box center [239, 229] width 34 height 17
select select
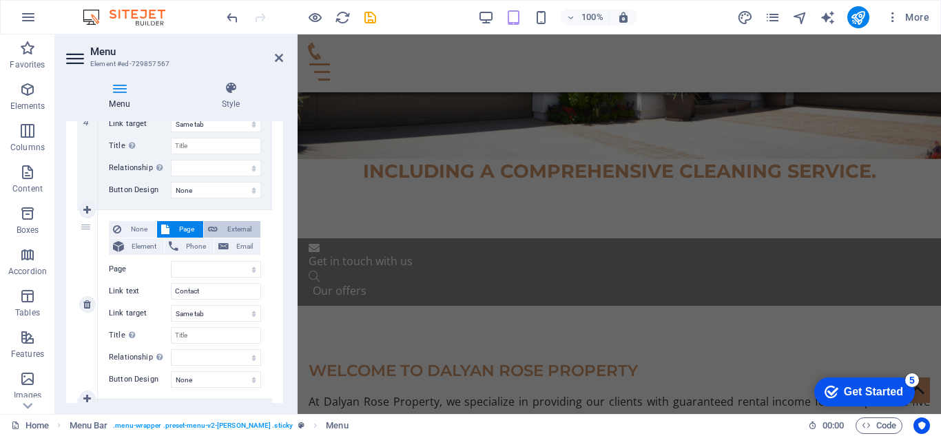
select select
select select "blank"
select select
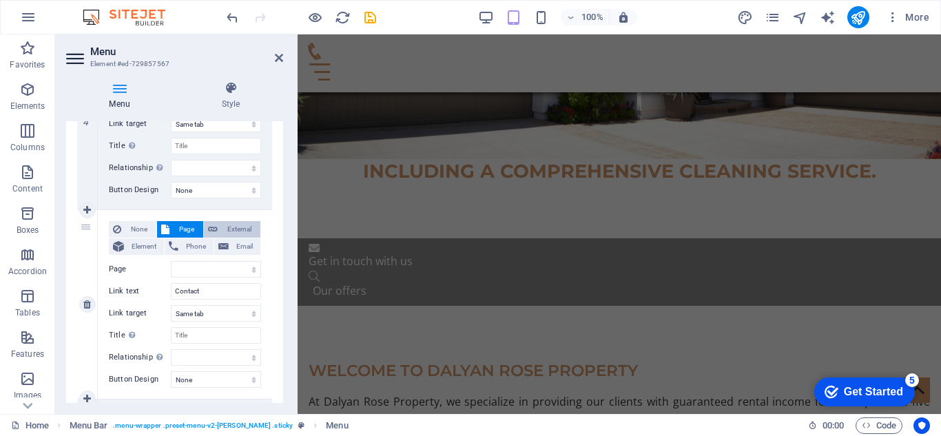
select select
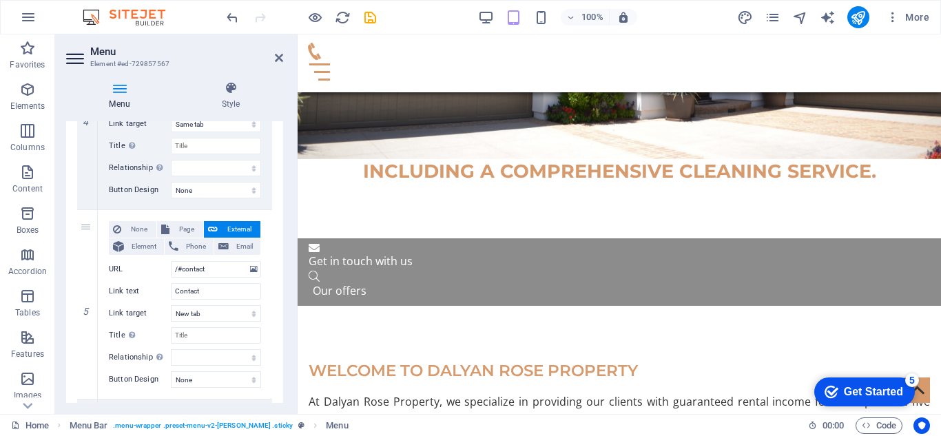
drag, startPoint x: 284, startPoint y: 309, endPoint x: 282, endPoint y: 335, distance: 25.5
click at [282, 335] on div "Menu Style Menu Auto Custom Create custom menu items for this menu. Recommended…" at bounding box center [174, 242] width 239 height 344
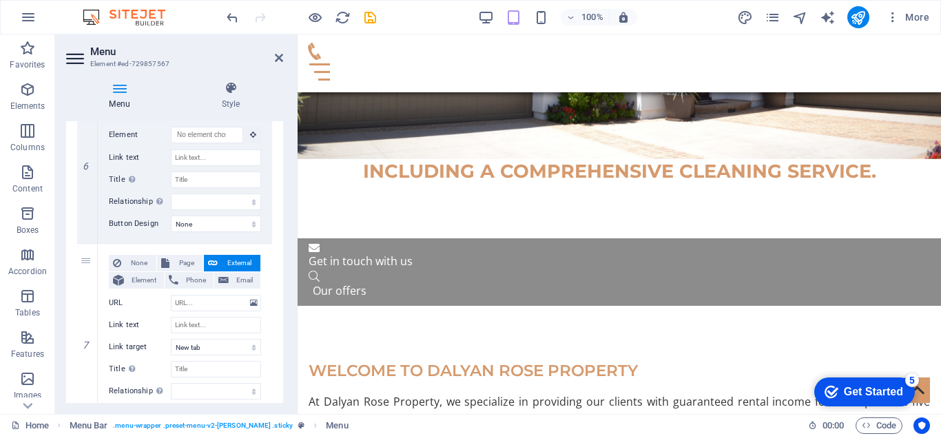
scroll to position [1191, 0]
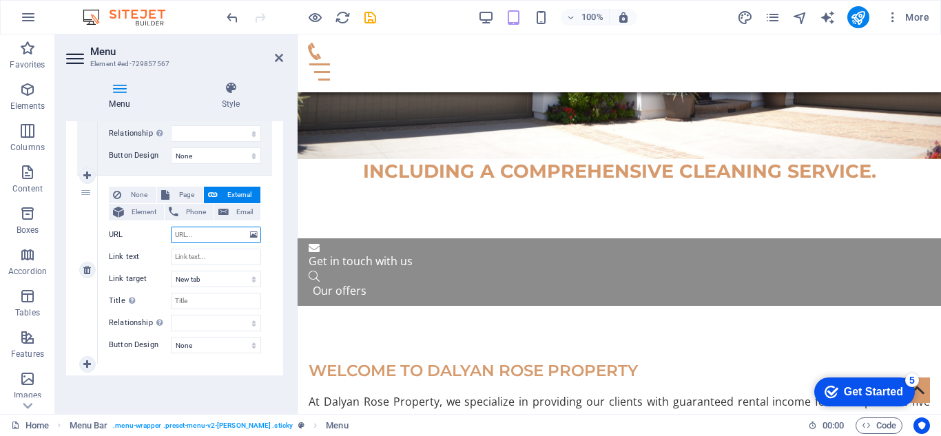
click at [187, 236] on input "URL" at bounding box center [216, 235] width 90 height 17
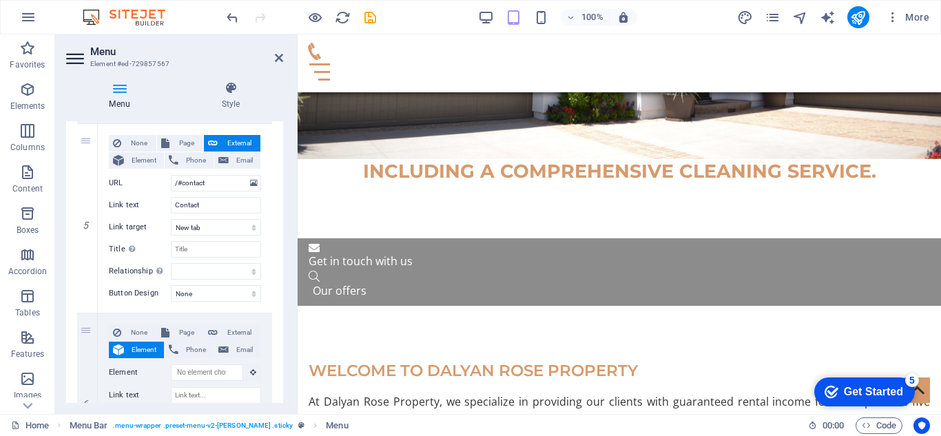
scroll to position [903, 0]
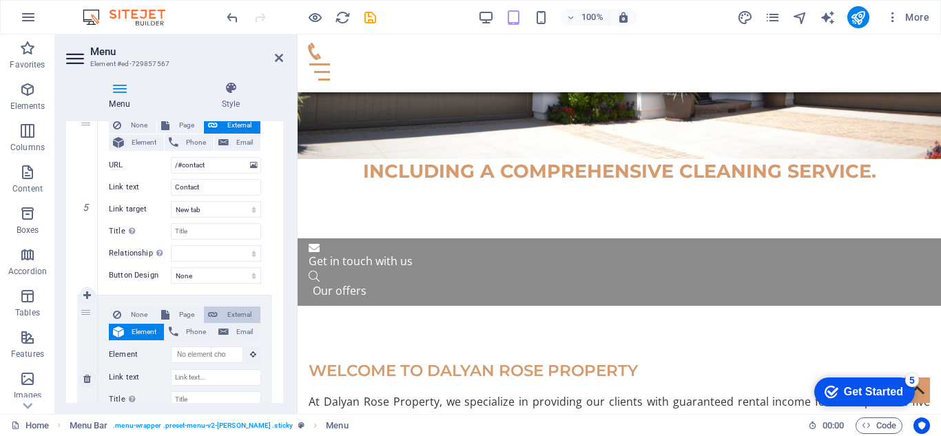
click at [244, 313] on span "External" at bounding box center [239, 314] width 34 height 17
select select
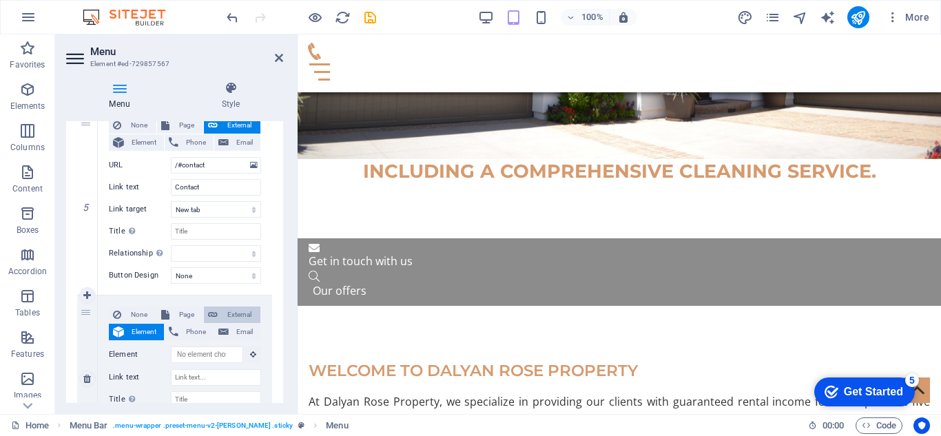
select select
select select "blank"
select select
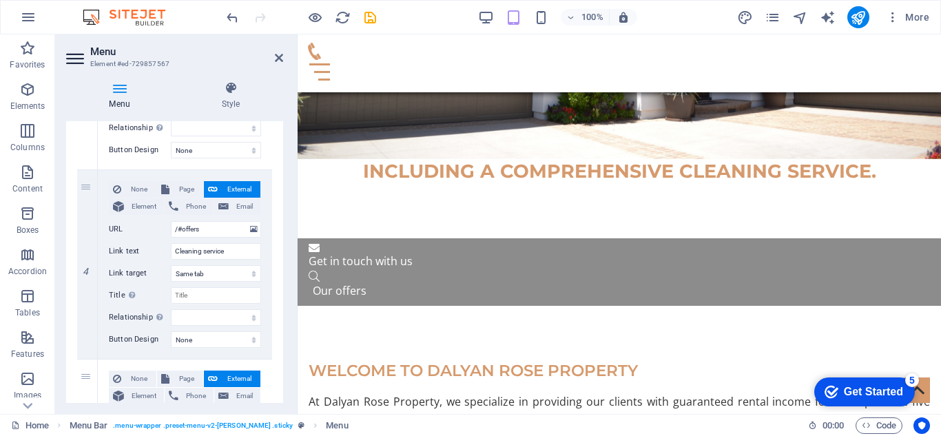
scroll to position [643, 0]
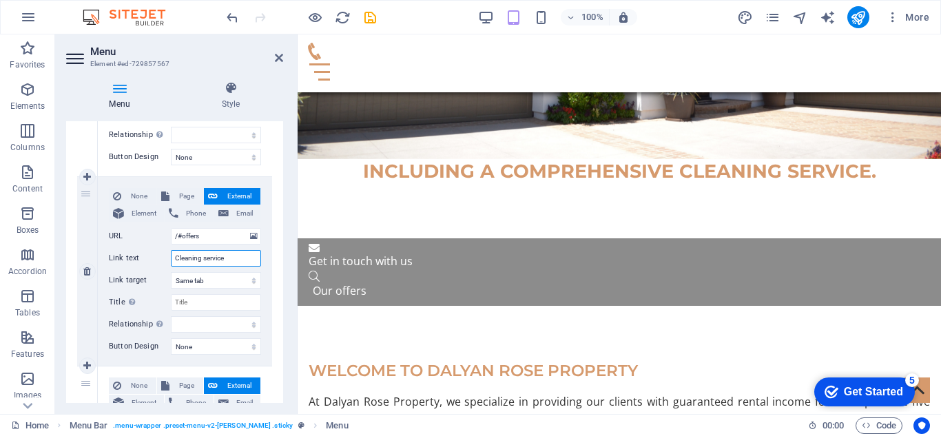
click at [222, 258] on input "Cleaning service" at bounding box center [216, 258] width 90 height 17
click at [184, 196] on span "Page" at bounding box center [186, 196] width 25 height 17
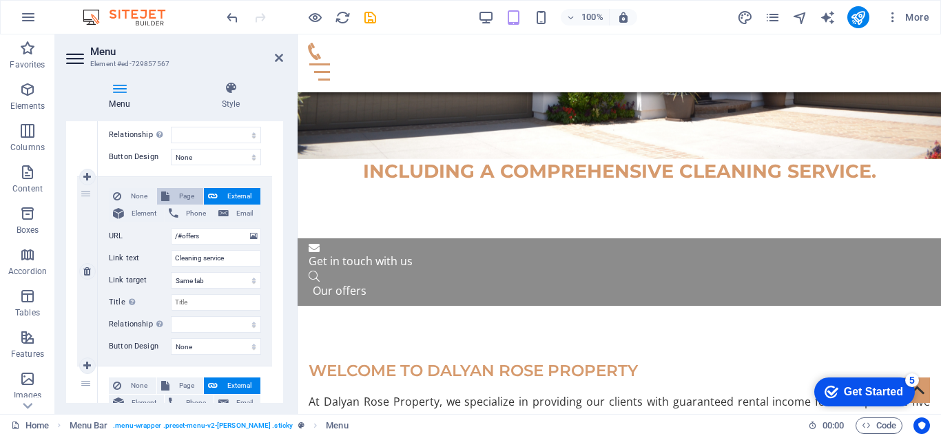
select select
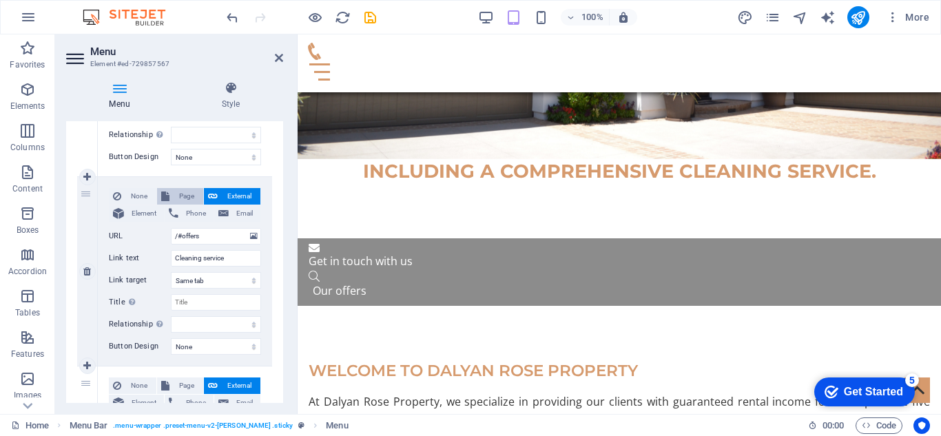
select select
click at [216, 260] on input "Cleaning service" at bounding box center [216, 258] width 90 height 17
drag, startPoint x: 284, startPoint y: 272, endPoint x: 285, endPoint y: 284, distance: 12.4
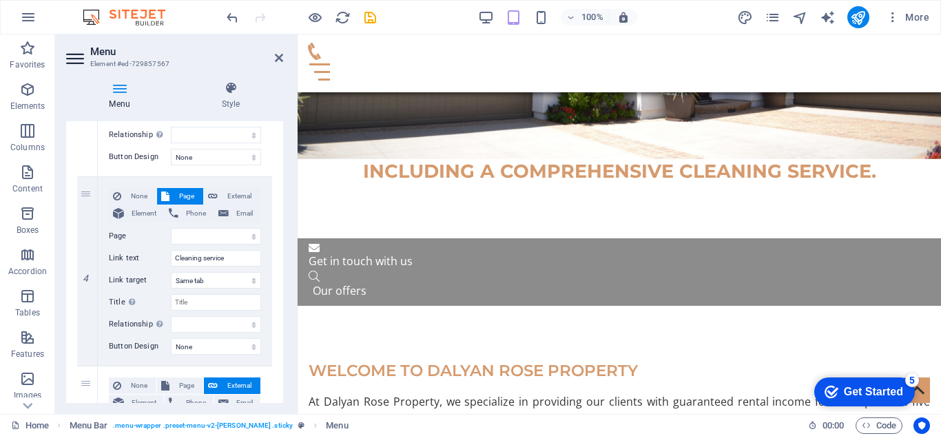
click at [285, 284] on div "Menu Style Menu Auto Custom Create custom menu items for this menu. Recommended…" at bounding box center [174, 242] width 239 height 344
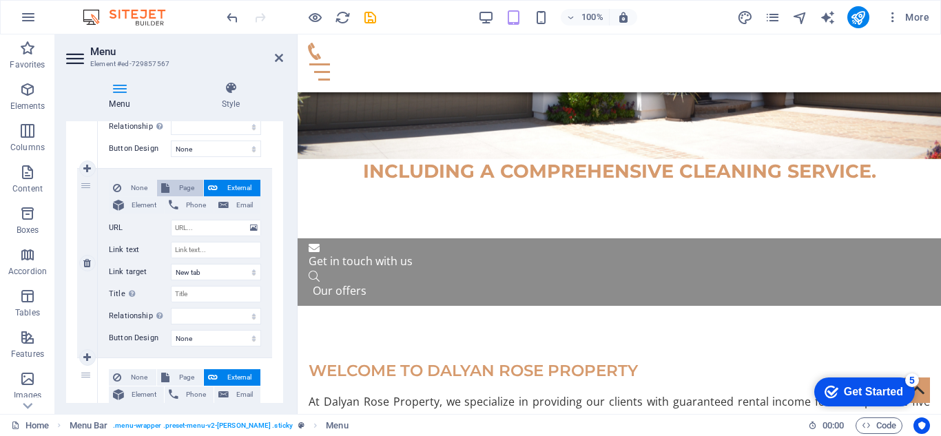
click at [169, 186] on button "Page" at bounding box center [180, 188] width 46 height 17
select select
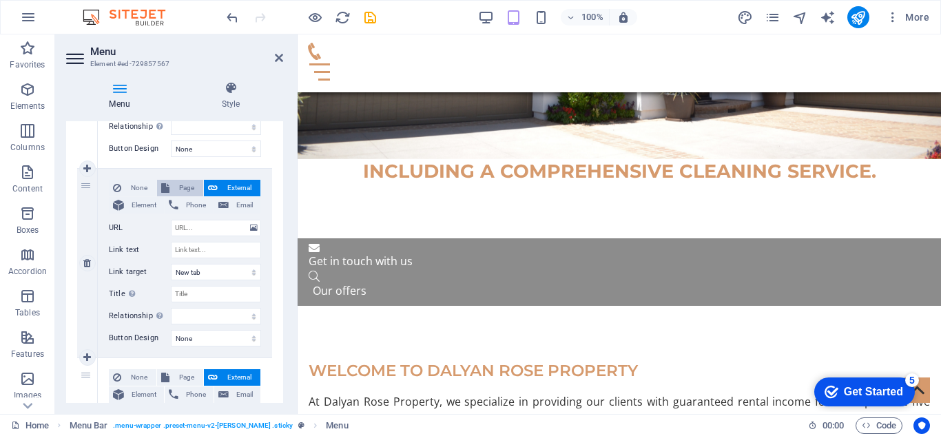
select select
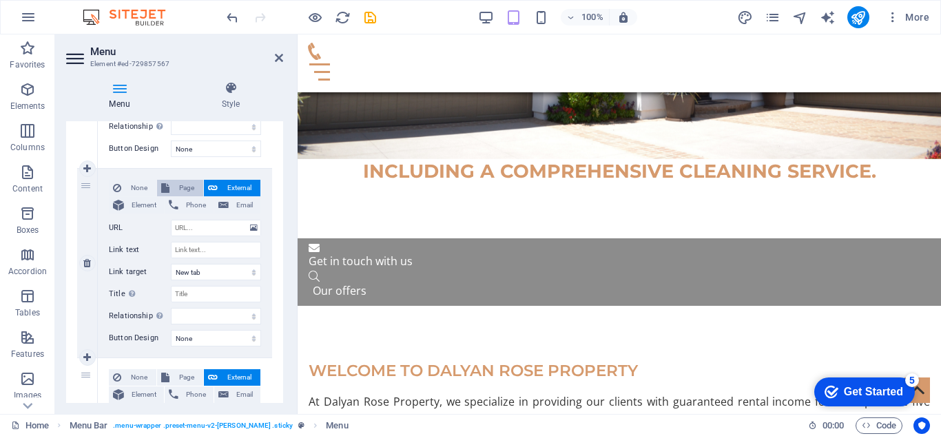
select select
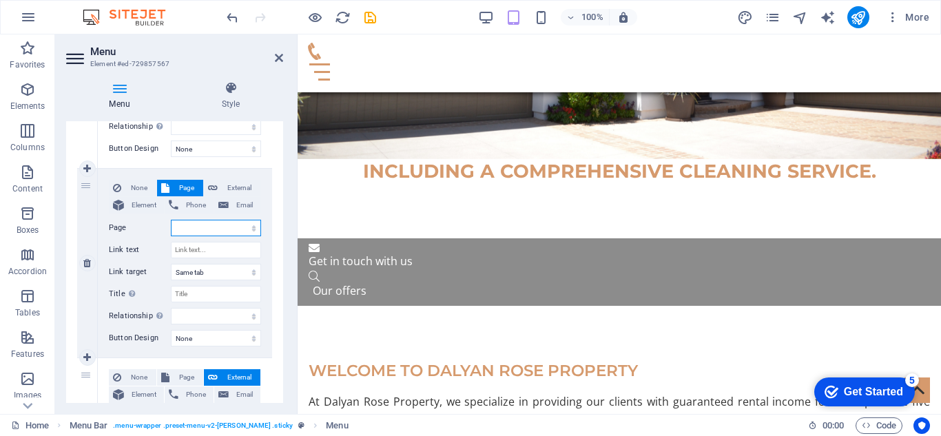
click at [200, 232] on select "Home Subpage Legal Notice Privacy" at bounding box center [216, 228] width 90 height 17
click at [193, 223] on select "Home Subpage Legal Notice Privacy" at bounding box center [216, 228] width 90 height 17
click at [196, 313] on select "alternate author bookmark external help license next nofollow noreferrer noopen…" at bounding box center [216, 316] width 90 height 17
click at [196, 317] on select "alternate author bookmark external help license next nofollow noreferrer noopen…" at bounding box center [216, 316] width 90 height 17
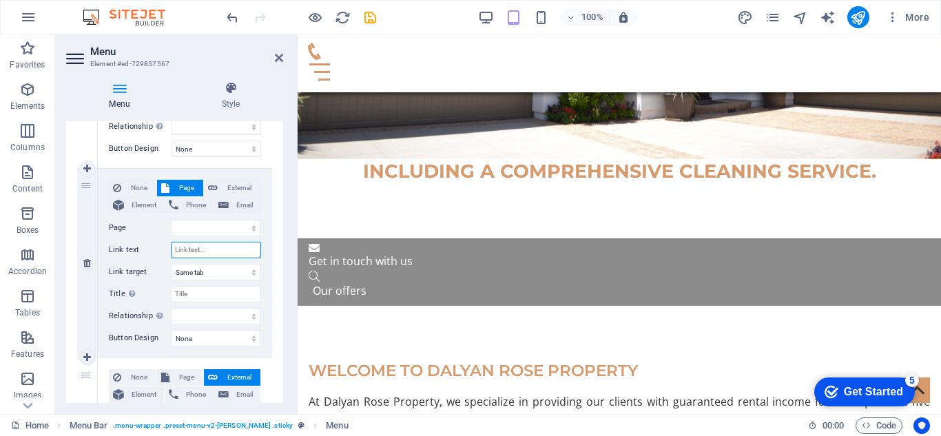
click at [196, 246] on input "Link text" at bounding box center [216, 250] width 90 height 17
type input "@"
select select
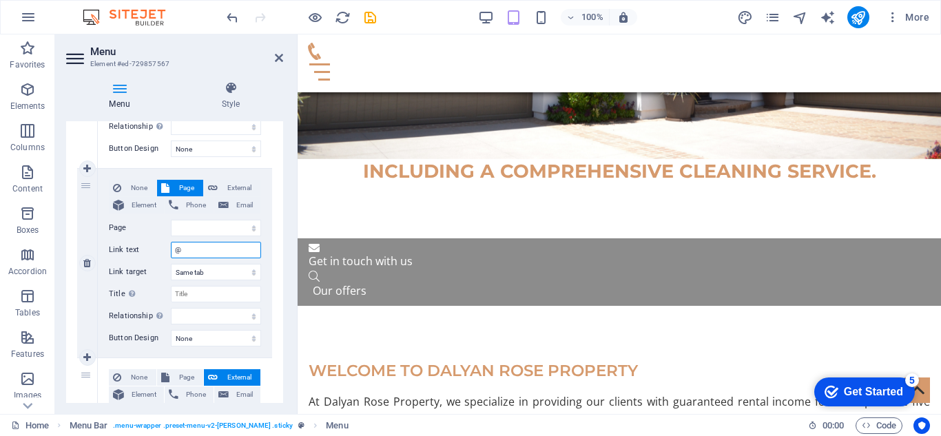
select select
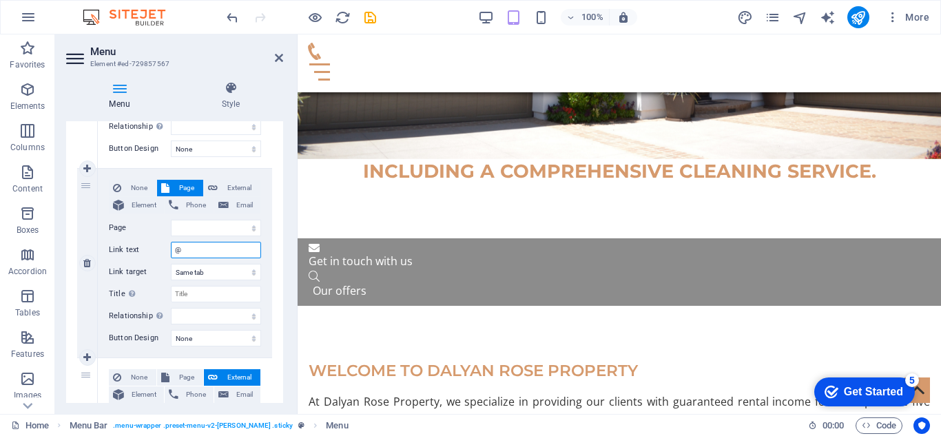
select select
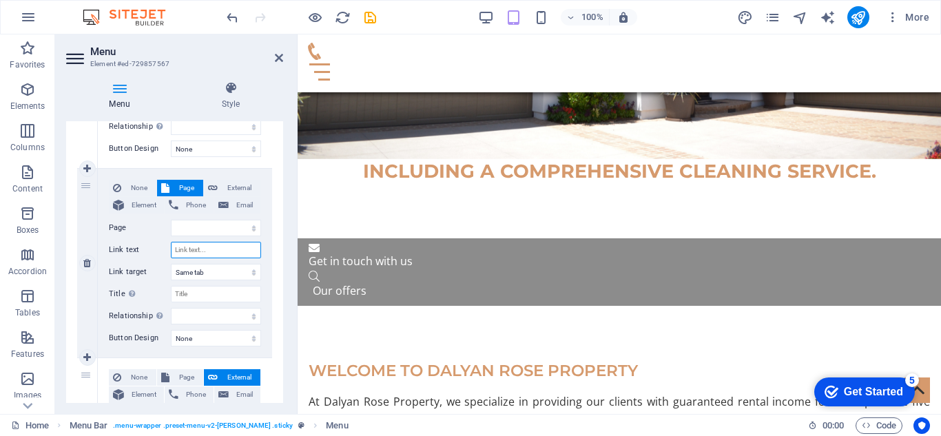
select select
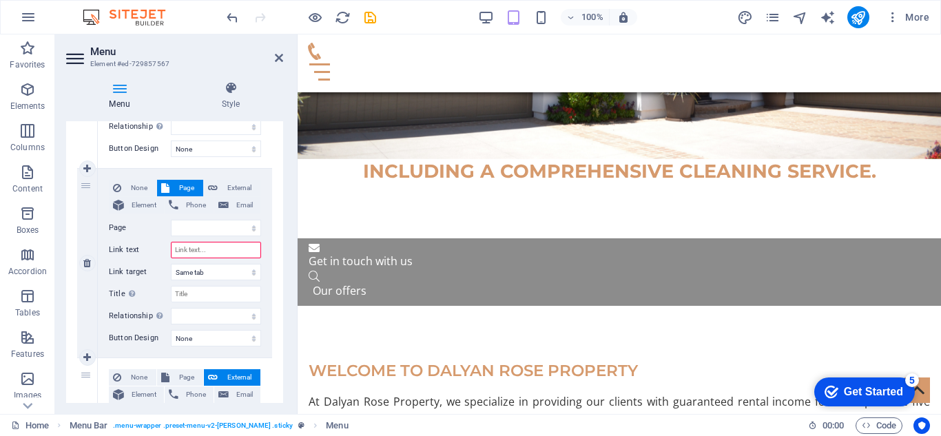
type input "E"
select select
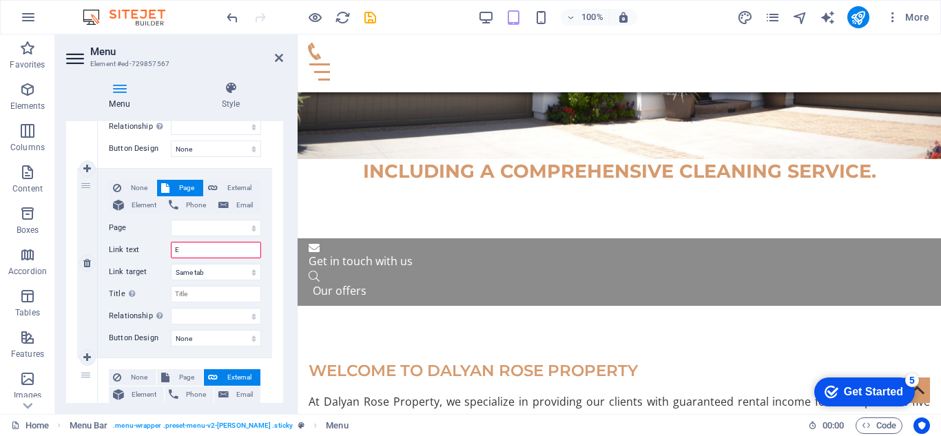
select select
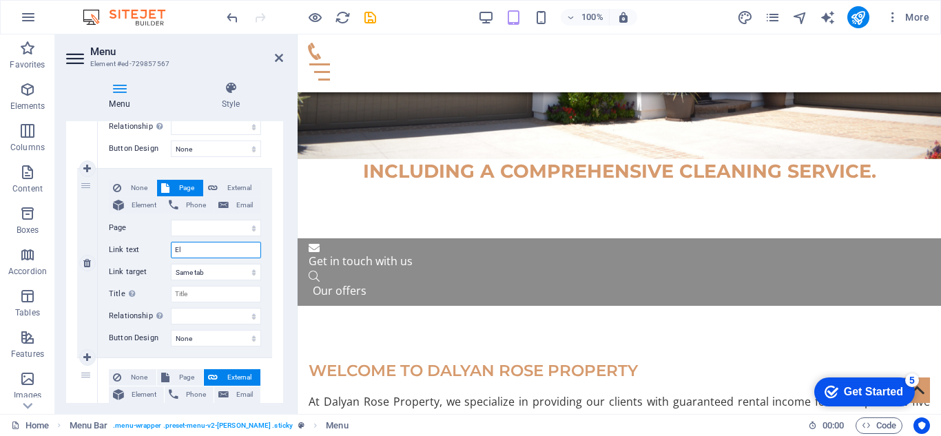
type input "Ele"
select select
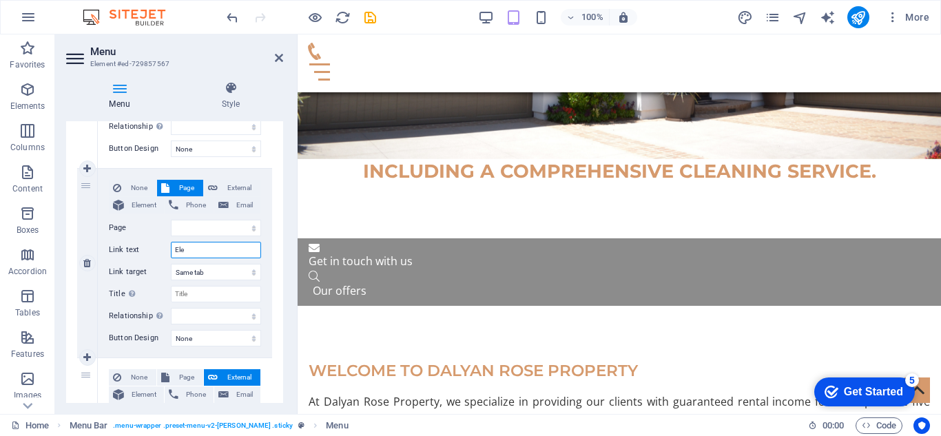
select select
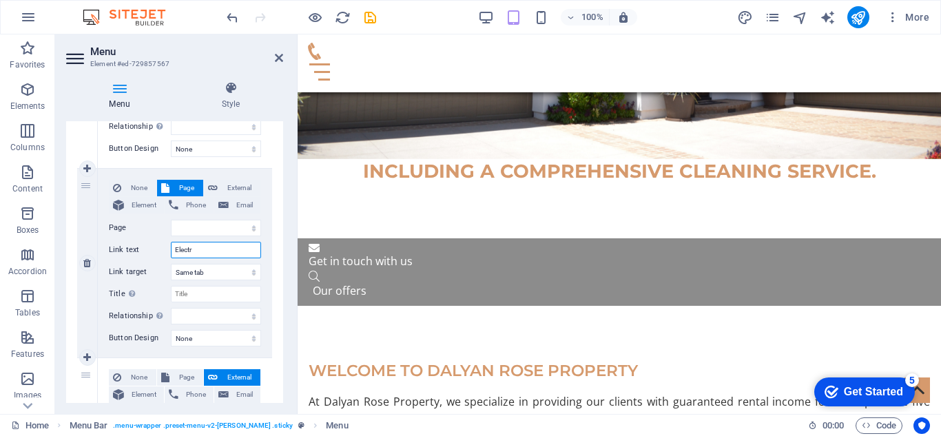
type input "Electri"
select select
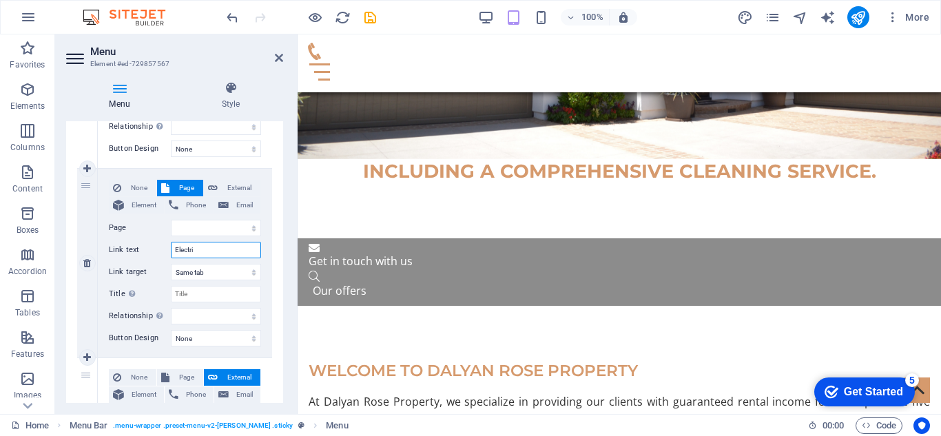
select select
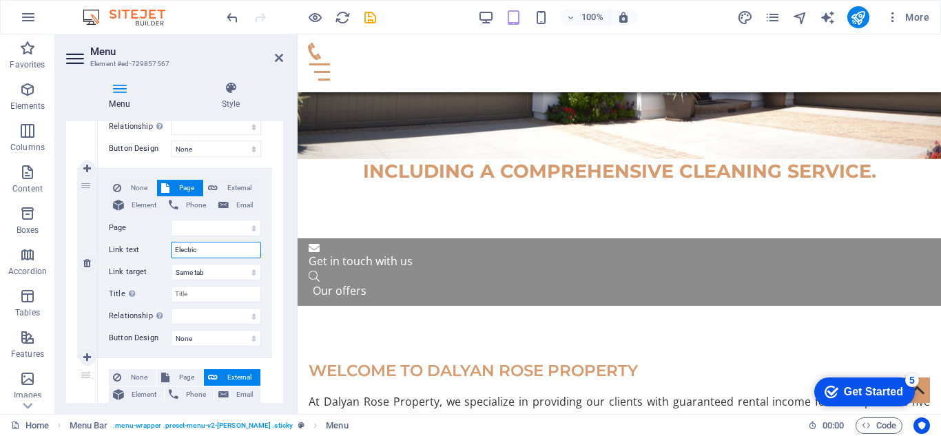
type input "Electric"
select select
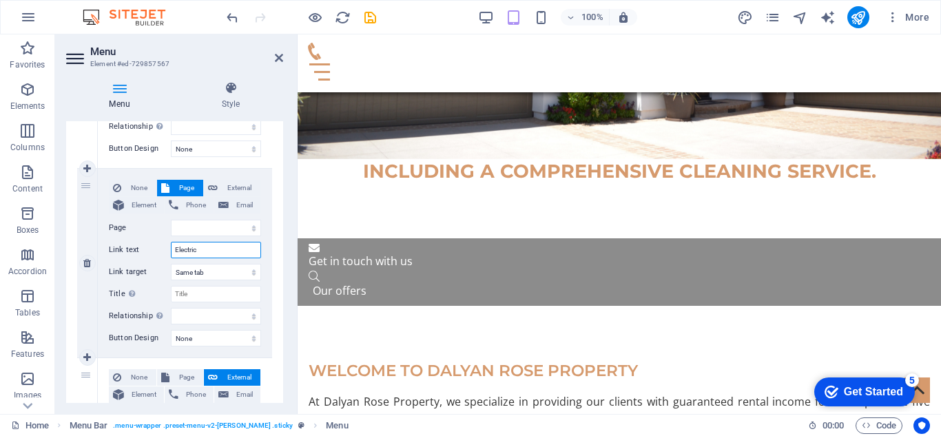
select select
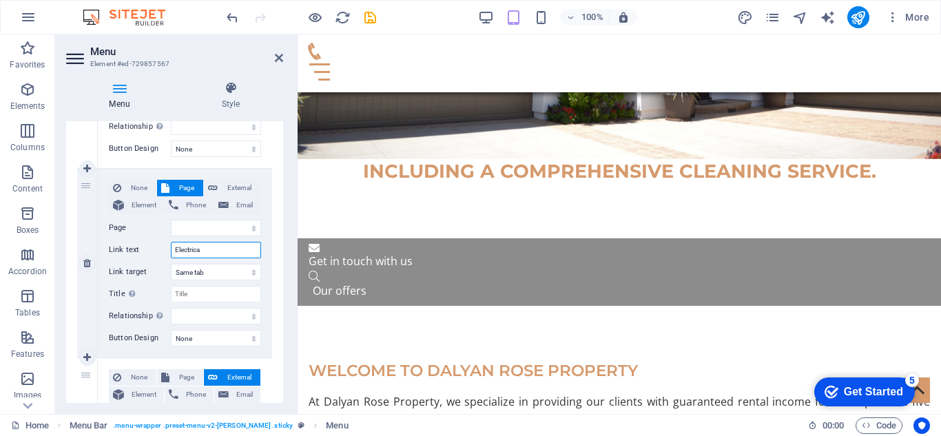
type input "Electrical"
select select
drag, startPoint x: 284, startPoint y: 344, endPoint x: 281, endPoint y: 355, distance: 10.9
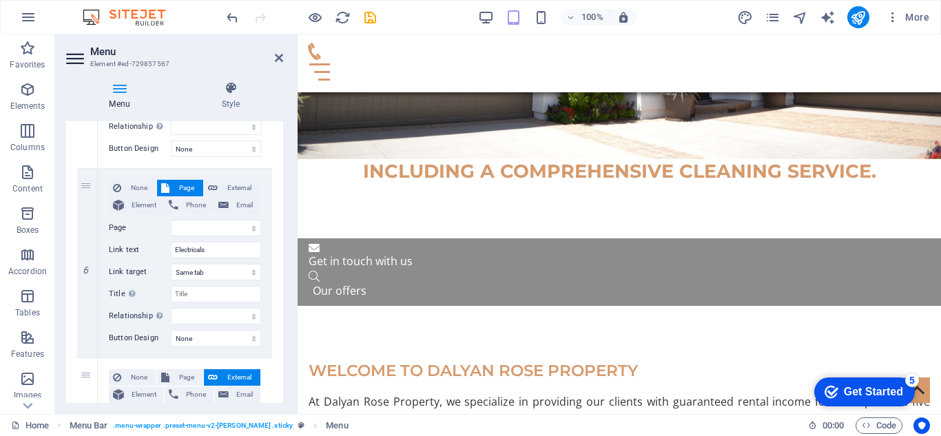
click at [281, 355] on div "Menu Style Menu Auto Custom Create custom menu items for this menu. Recommended…" at bounding box center [174, 242] width 239 height 344
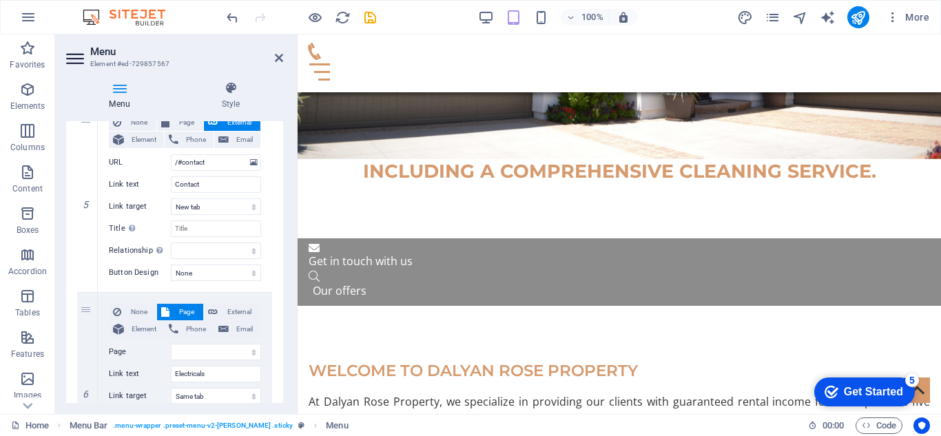
scroll to position [894, 0]
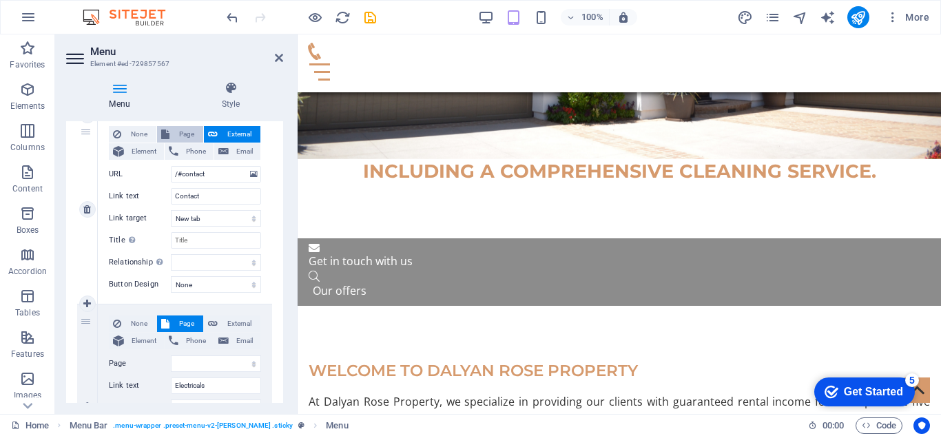
click at [182, 131] on span "Page" at bounding box center [186, 134] width 25 height 17
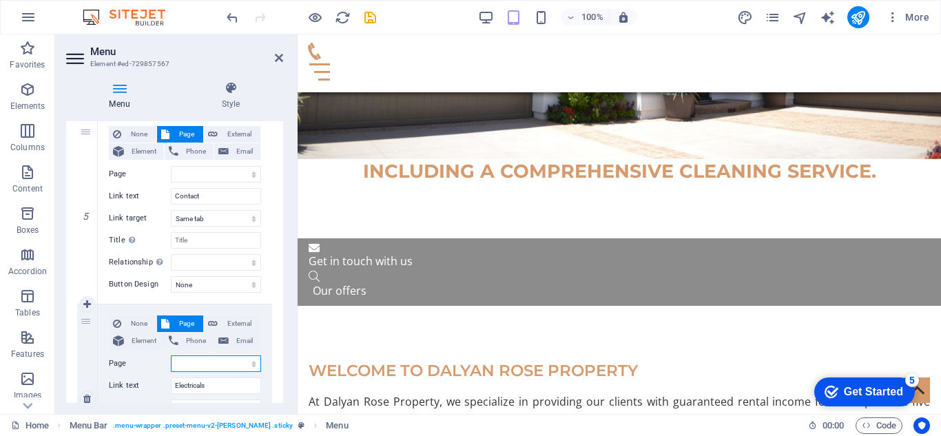
click at [240, 362] on select "Home Subpage Legal Notice Privacy" at bounding box center [216, 363] width 90 height 17
click at [275, 315] on div "1 None Page External Element Phone Email Page Home Subpage Legal Notice Privacy…" at bounding box center [174, 20] width 217 height 1347
click at [239, 136] on span "External" at bounding box center [239, 134] width 34 height 17
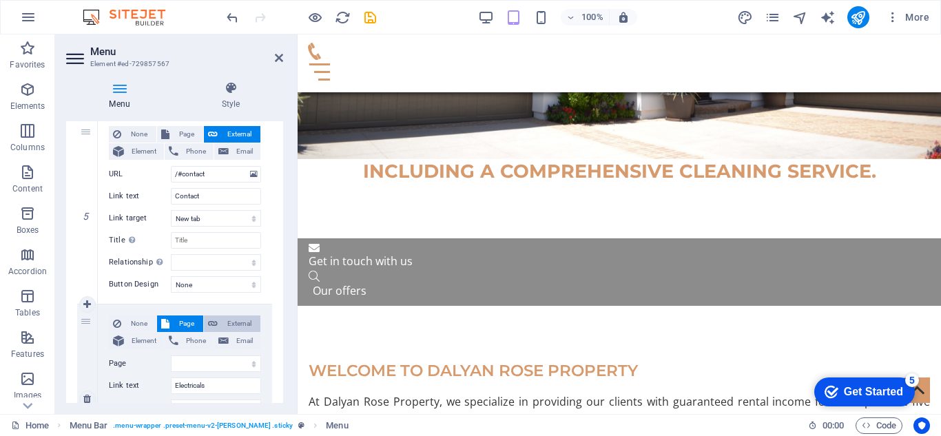
click at [236, 326] on span "External" at bounding box center [239, 323] width 34 height 17
click at [233, 366] on input "URL" at bounding box center [216, 363] width 90 height 17
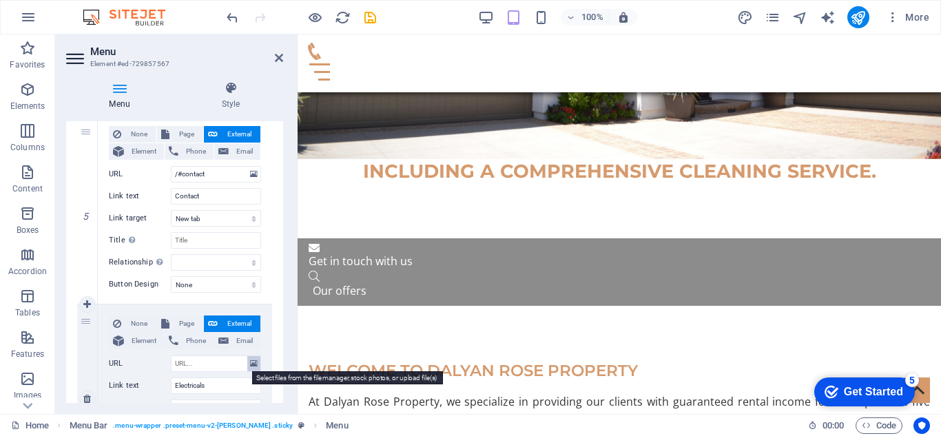
click at [250, 364] on icon at bounding box center [254, 363] width 8 height 15
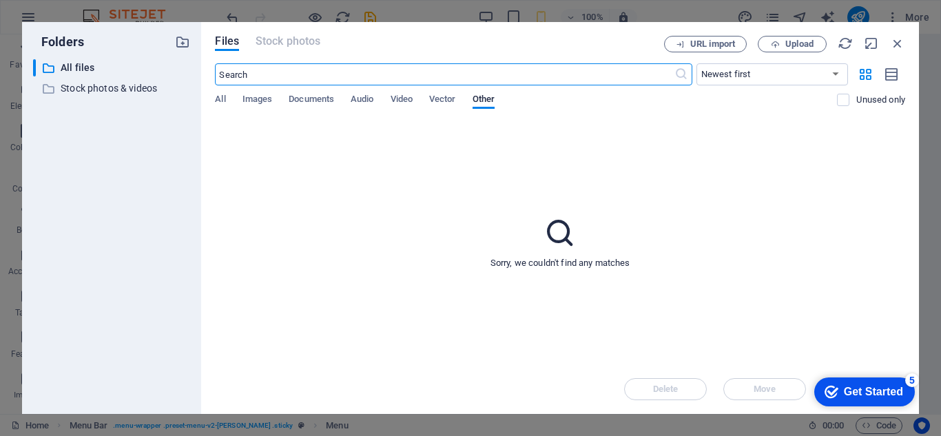
scroll to position [297, 0]
click at [899, 36] on icon "button" at bounding box center [897, 43] width 15 height 15
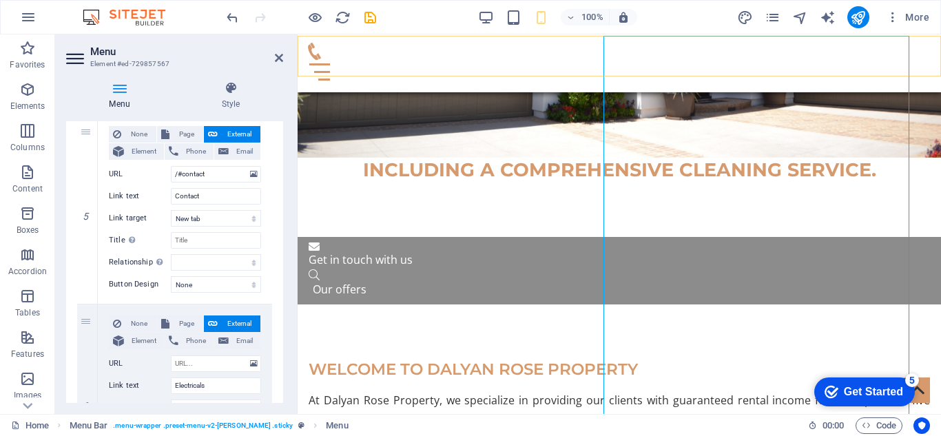
scroll to position [295, 0]
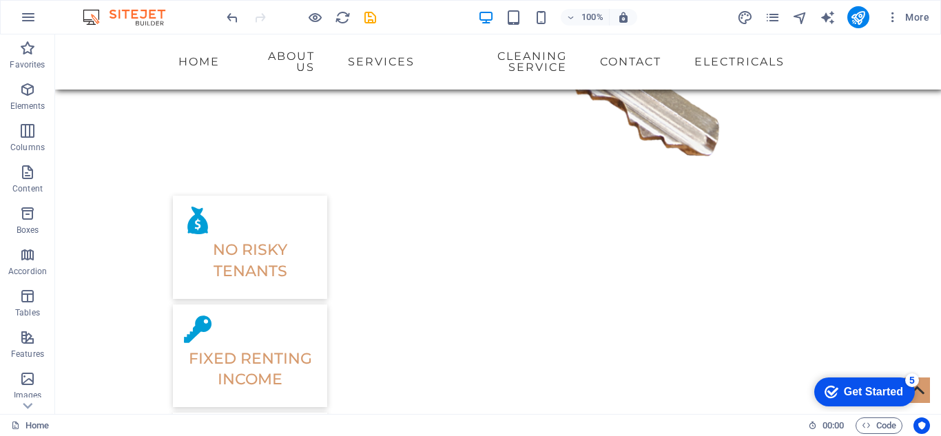
scroll to position [1744, 0]
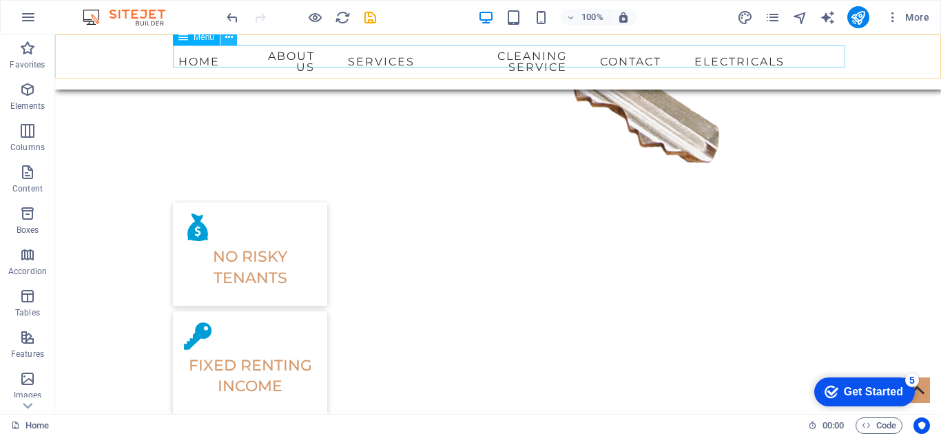
click at [231, 35] on icon at bounding box center [229, 37] width 8 height 14
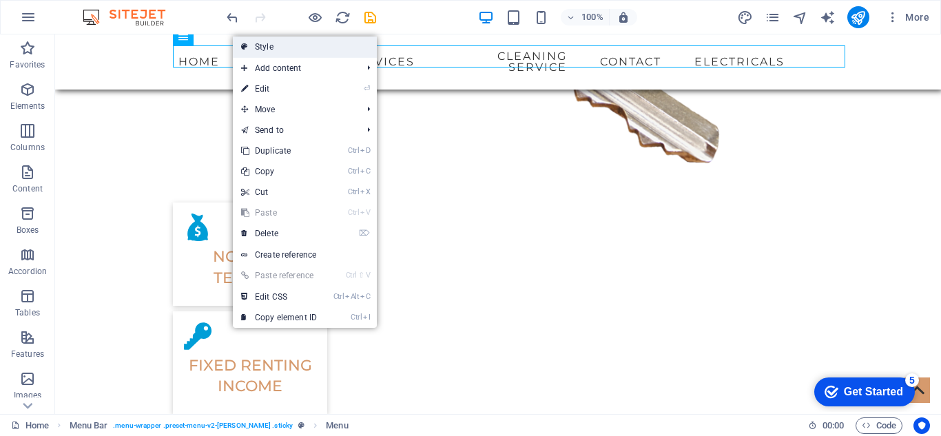
click at [271, 50] on link "Style" at bounding box center [305, 46] width 144 height 21
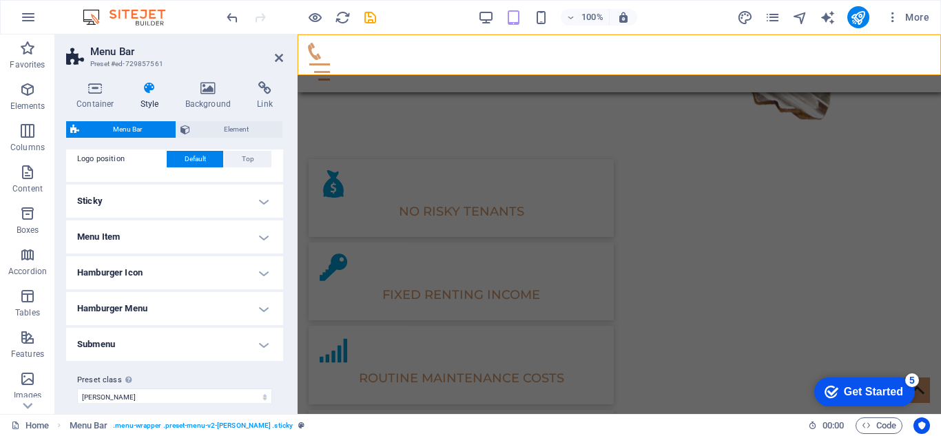
scroll to position [354, 0]
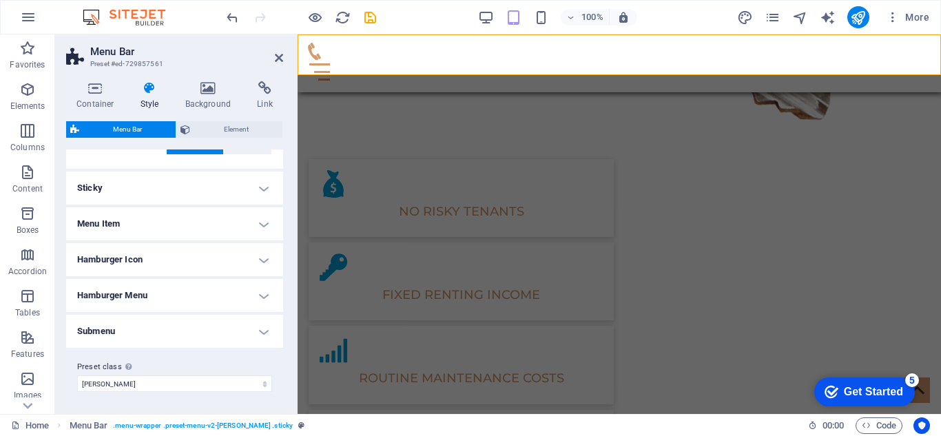
click at [256, 328] on h4 "Submenu" at bounding box center [174, 331] width 217 height 33
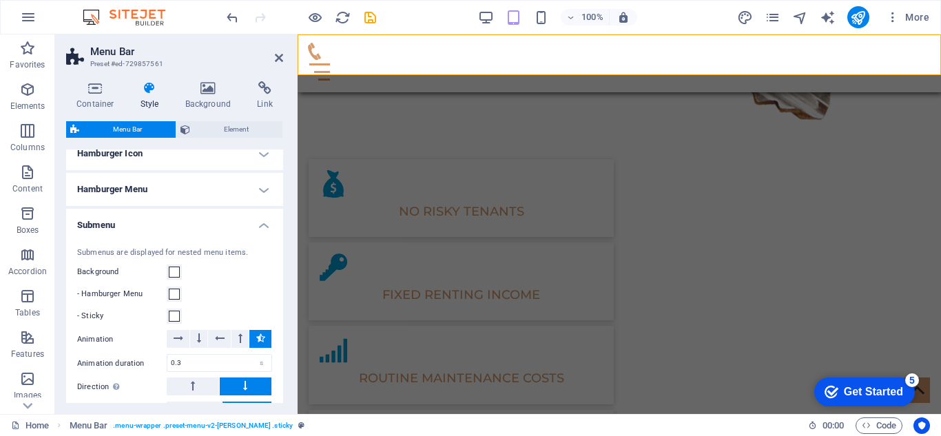
scroll to position [451, 0]
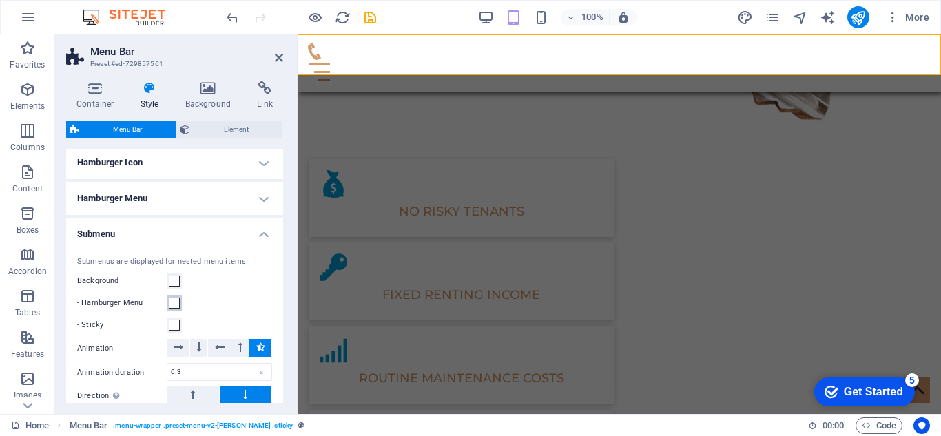
click at [175, 305] on span at bounding box center [174, 302] width 11 height 11
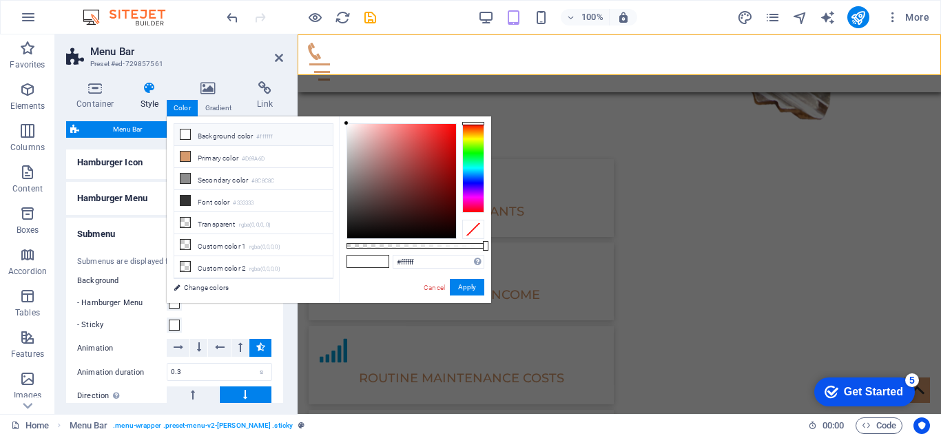
click at [217, 312] on div "Submenus are displayed for nested menu items. Background - Hamburger Menu - Sti…" at bounding box center [174, 366] width 222 height 248
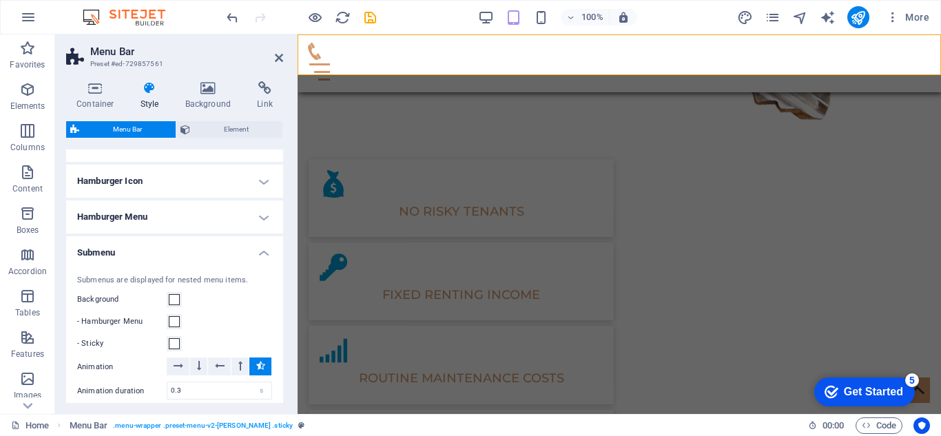
scroll to position [426, 0]
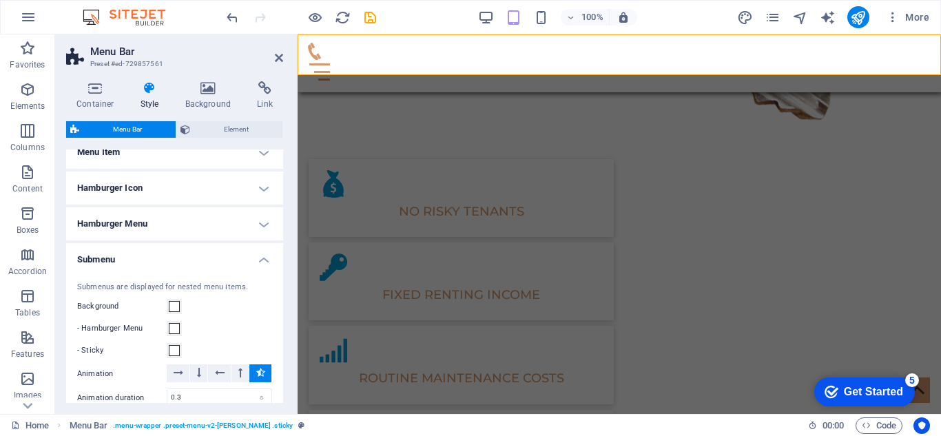
click at [258, 257] on h4 "Submenu" at bounding box center [174, 255] width 217 height 25
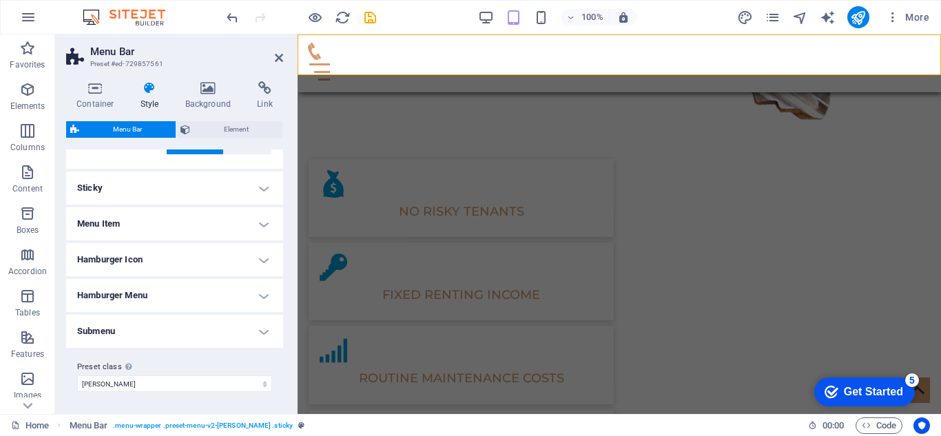
click at [258, 223] on h4 "Menu Item" at bounding box center [174, 223] width 217 height 33
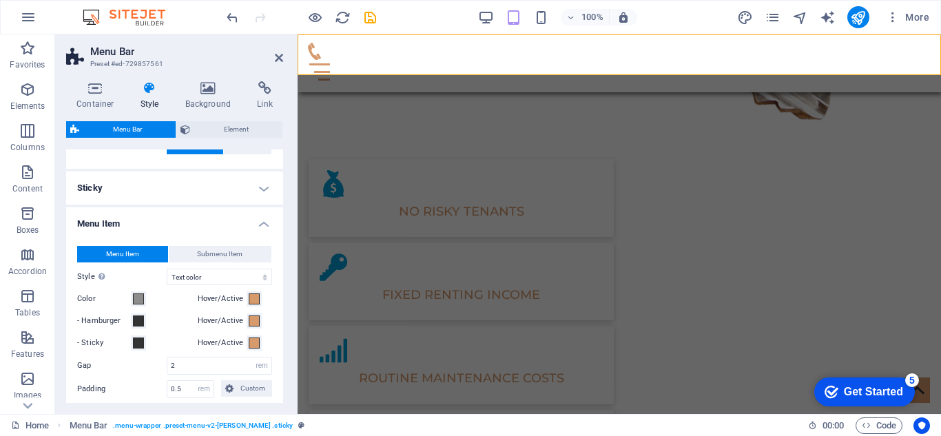
click at [258, 223] on h4 "Menu Item" at bounding box center [174, 219] width 217 height 25
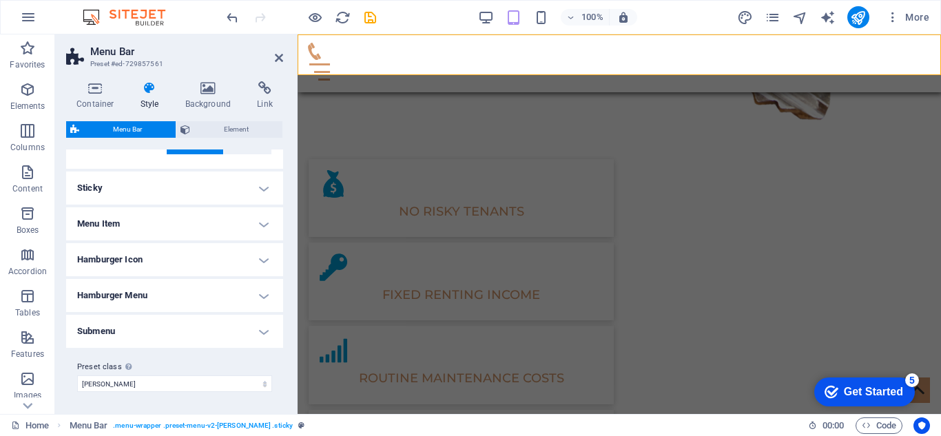
click at [260, 180] on h4 "Sticky" at bounding box center [174, 187] width 217 height 33
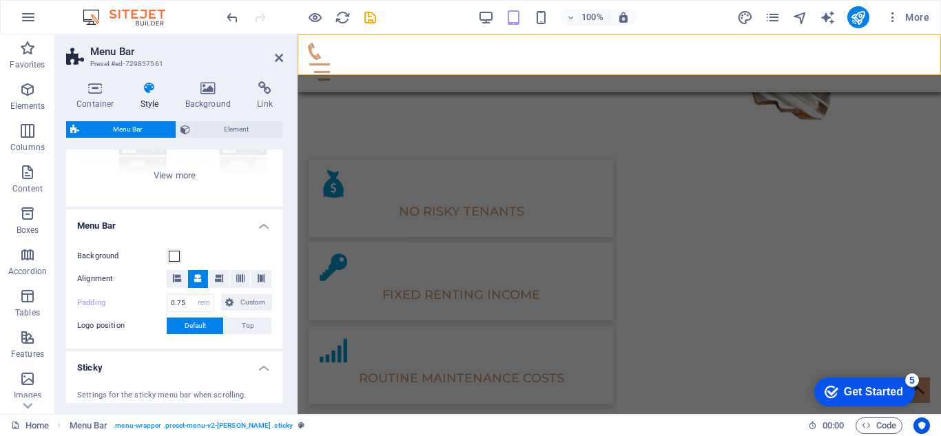
scroll to position [169, 0]
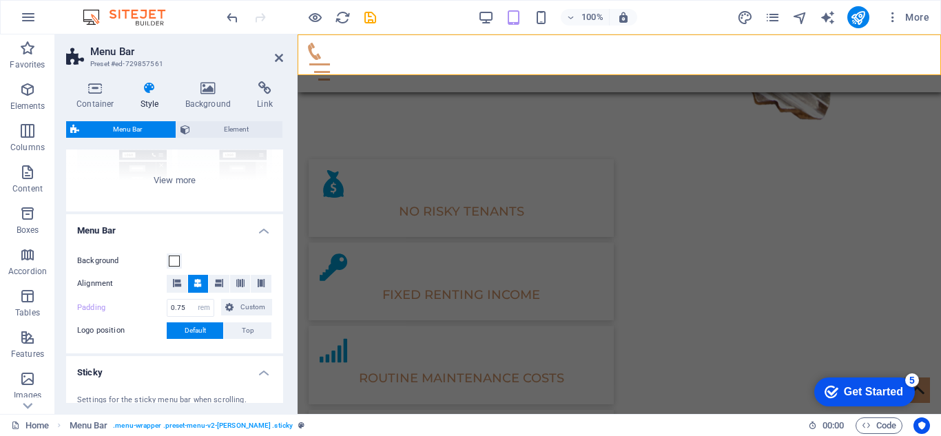
click at [264, 231] on h4 "Menu Bar" at bounding box center [174, 226] width 217 height 25
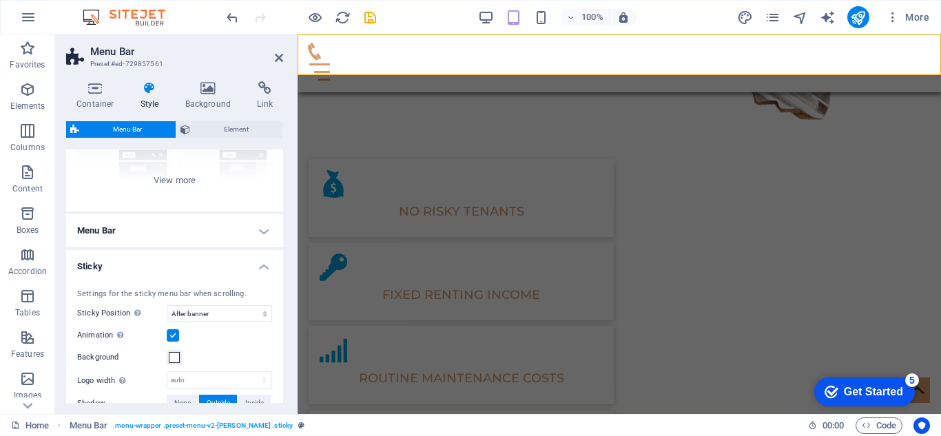
drag, startPoint x: 280, startPoint y: 255, endPoint x: 279, endPoint y: 231, distance: 24.8
click at [279, 231] on ul "Menu Bar Background Alignment Padding 0.75 px rem % vh vw Custom Custom 0.75 px…" at bounding box center [174, 429] width 217 height 431
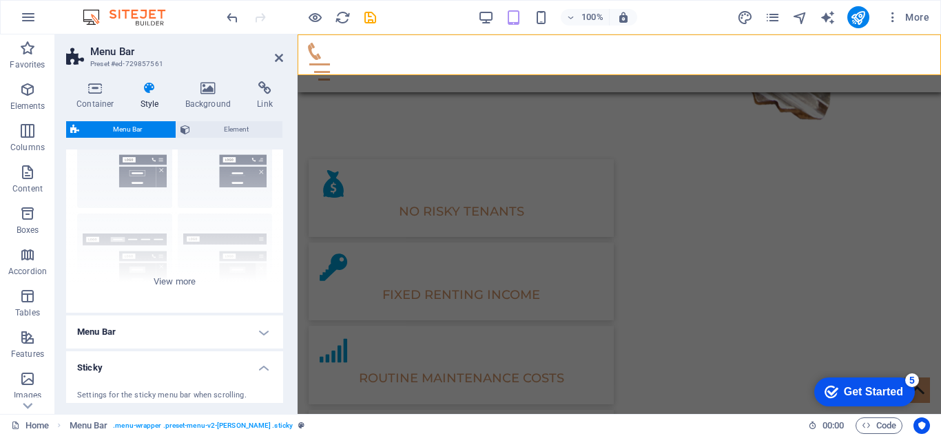
scroll to position [0, 0]
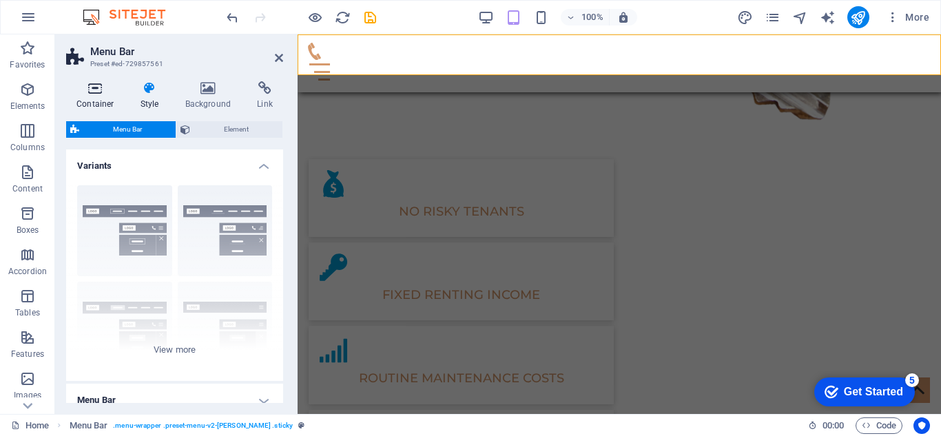
click at [114, 94] on icon at bounding box center [95, 88] width 59 height 14
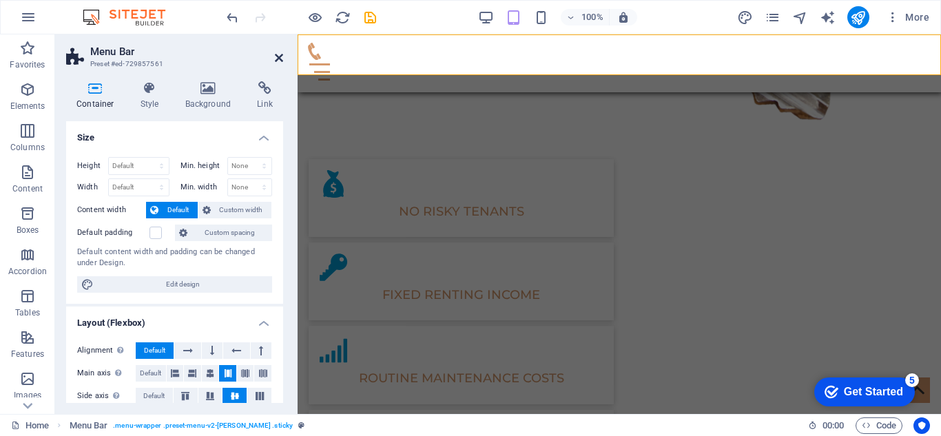
click at [276, 59] on icon at bounding box center [279, 57] width 8 height 11
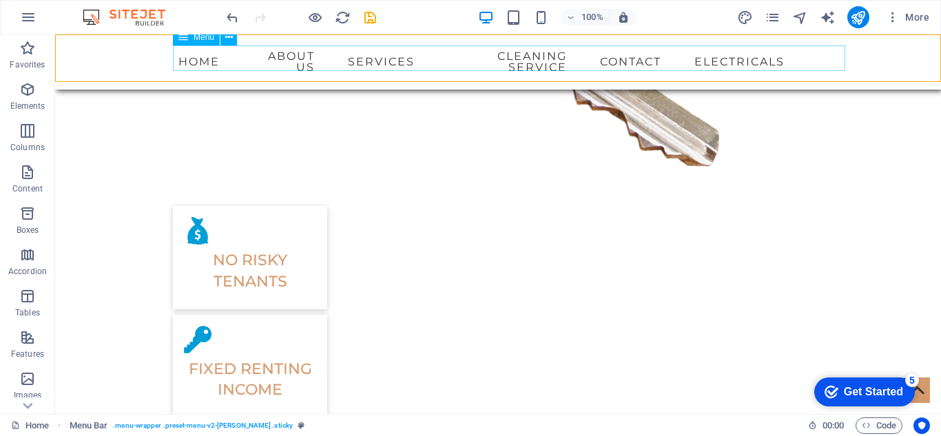
scroll to position [1744, 0]
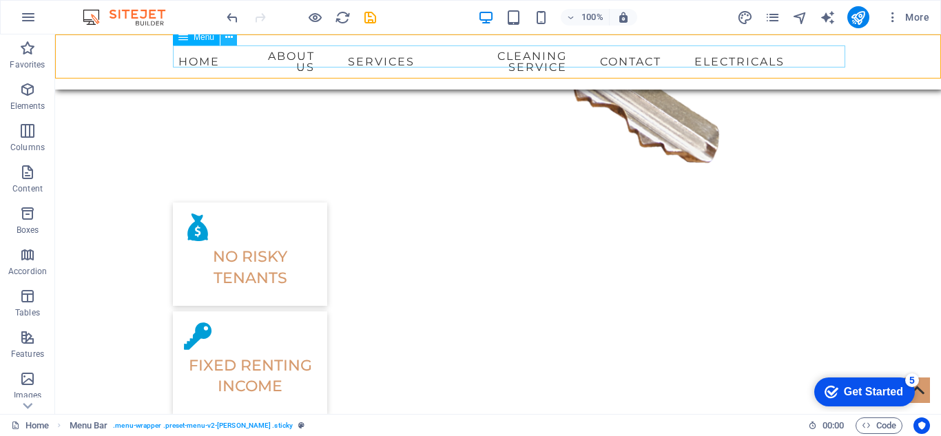
click at [229, 38] on icon at bounding box center [229, 37] width 8 height 14
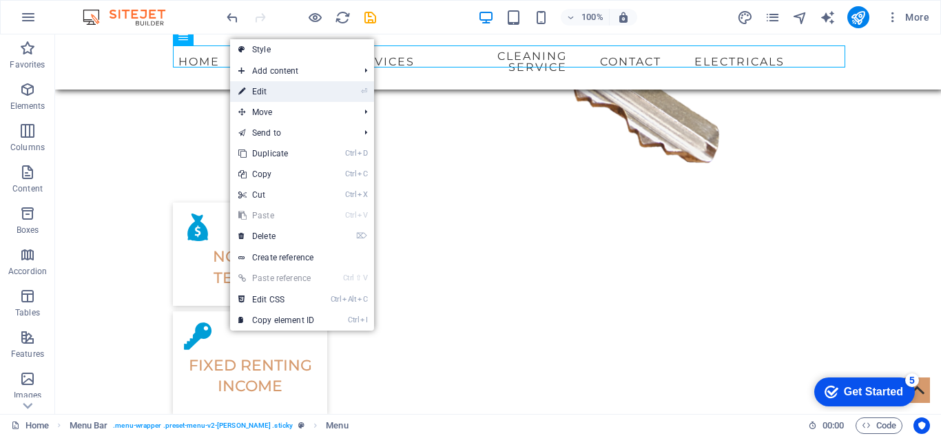
click at [278, 89] on link "⏎ Edit" at bounding box center [276, 91] width 92 height 21
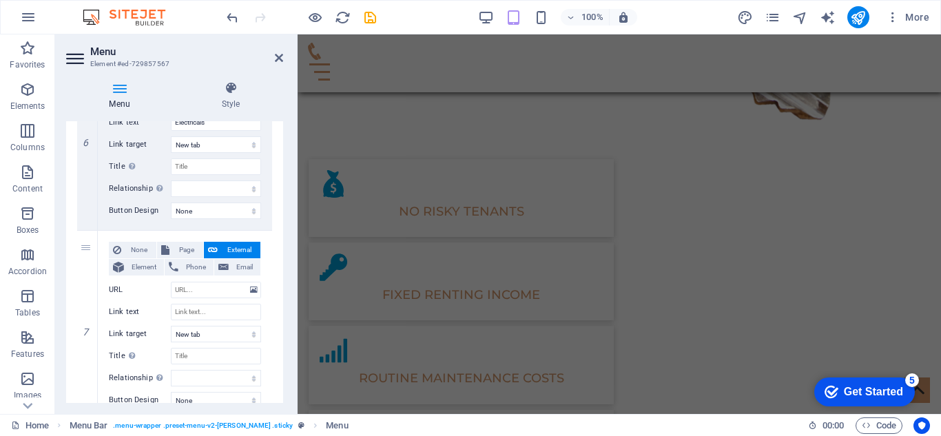
scroll to position [1213, 0]
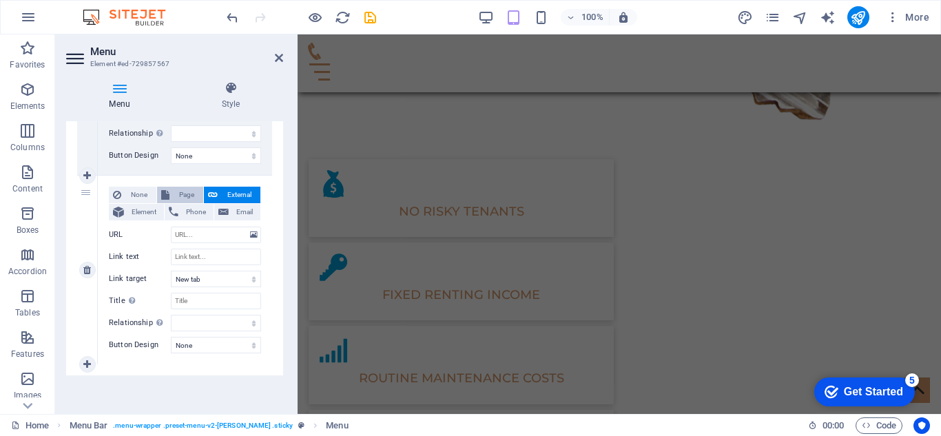
click at [178, 197] on span "Page" at bounding box center [186, 195] width 25 height 17
click at [146, 196] on span "None" at bounding box center [138, 195] width 27 height 17
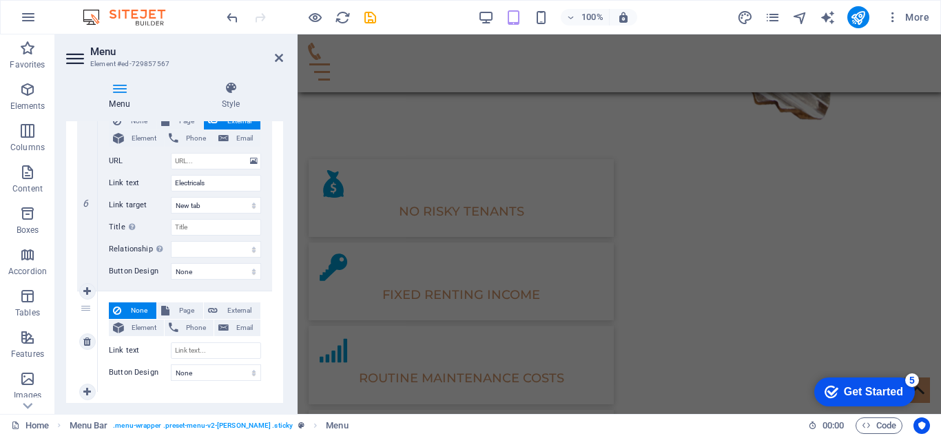
scroll to position [1097, 0]
click at [139, 330] on span "Element" at bounding box center [144, 328] width 32 height 17
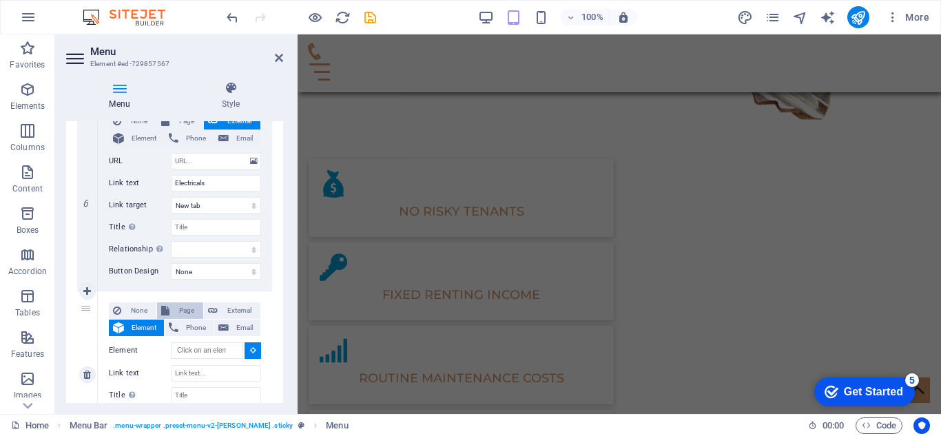
click at [177, 314] on span "Page" at bounding box center [186, 310] width 25 height 17
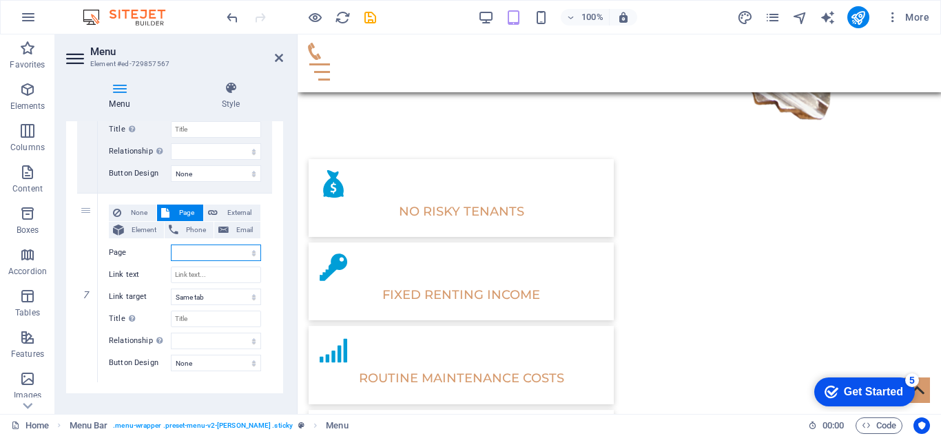
scroll to position [1213, 0]
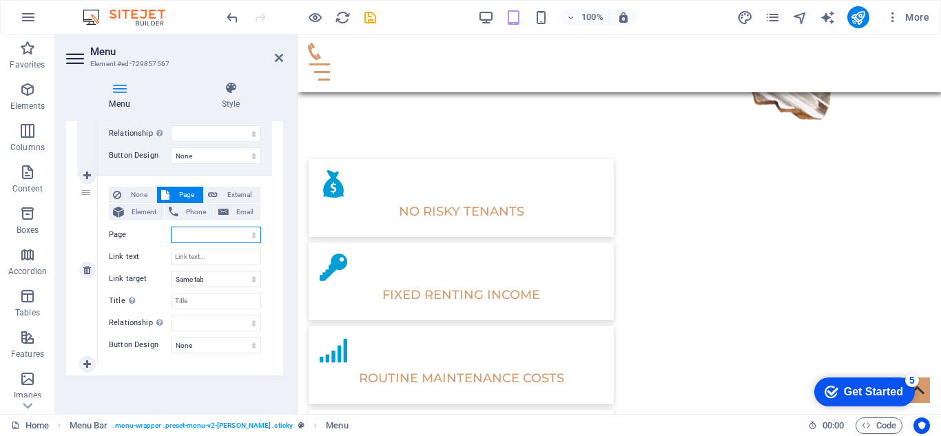
click at [209, 238] on select "Home Subpage Legal Notice Privacy" at bounding box center [216, 235] width 90 height 17
click at [224, 198] on span "External" at bounding box center [239, 195] width 34 height 17
click at [188, 257] on input "Link text" at bounding box center [216, 257] width 90 height 17
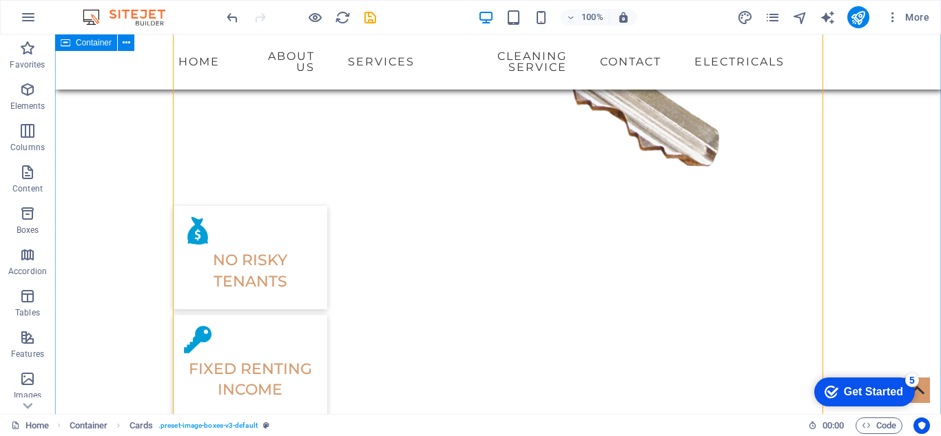
scroll to position [1744, 0]
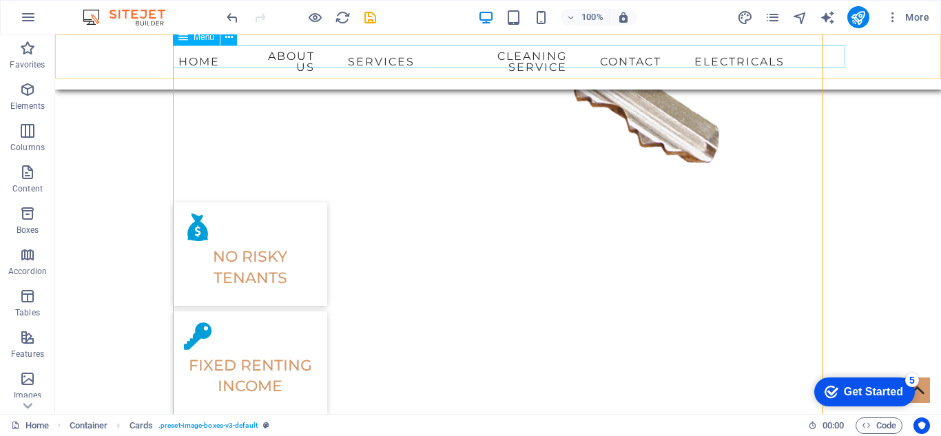
click at [420, 52] on nav "Home About us Services Cleaning service Contact Electricals" at bounding box center [498, 61] width 650 height 33
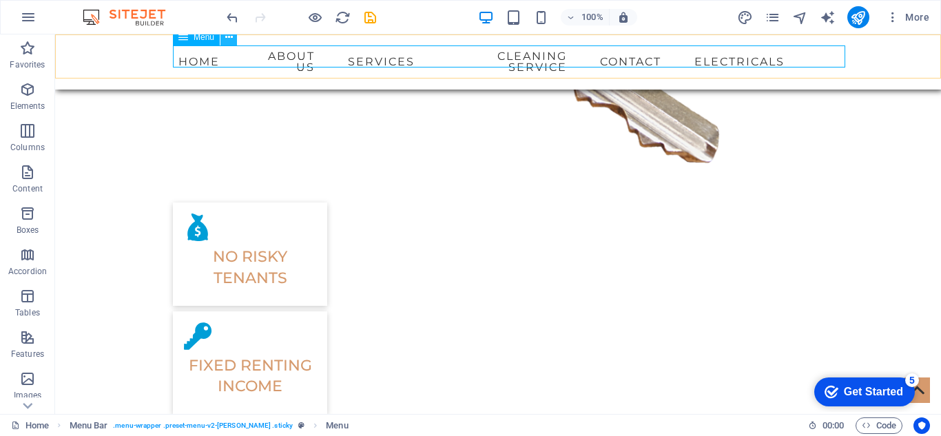
click at [231, 37] on icon at bounding box center [229, 37] width 8 height 14
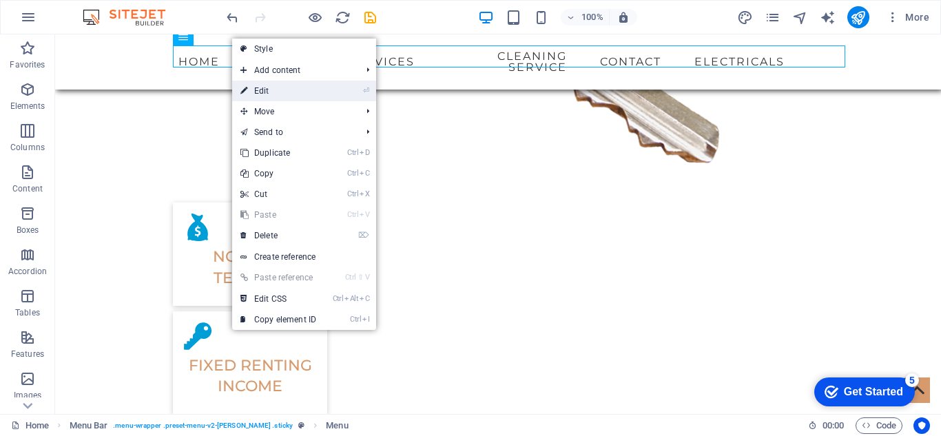
click at [256, 93] on link "⏎ Edit" at bounding box center [278, 91] width 92 height 21
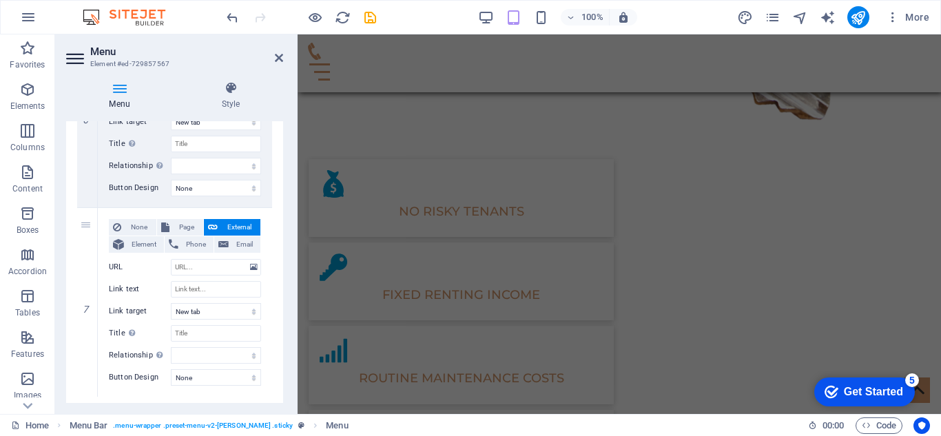
scroll to position [1213, 0]
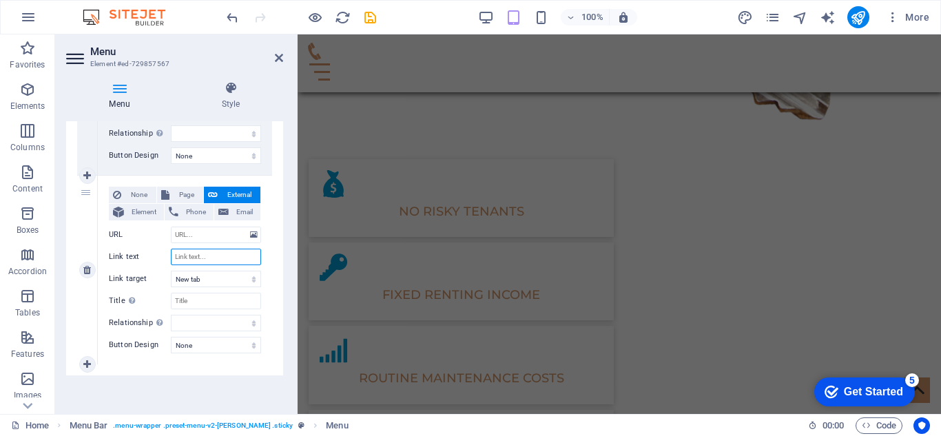
click at [198, 260] on input "Link text" at bounding box center [216, 257] width 90 height 17
click at [279, 56] on icon at bounding box center [279, 57] width 8 height 11
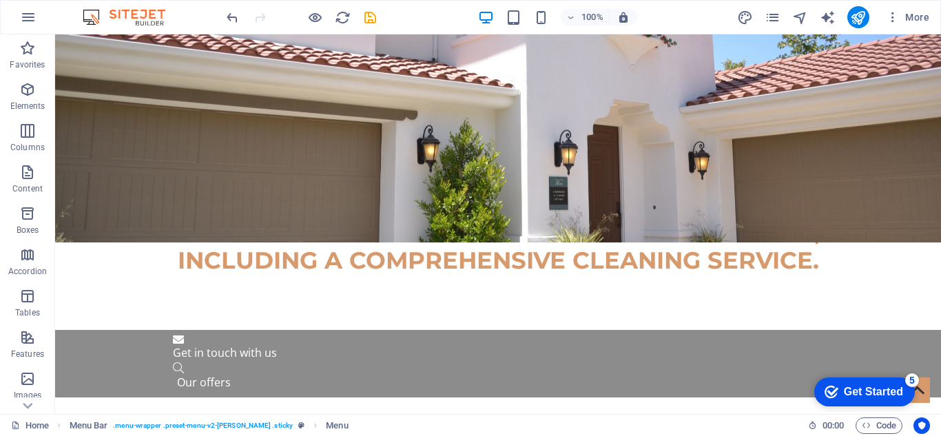
scroll to position [0, 0]
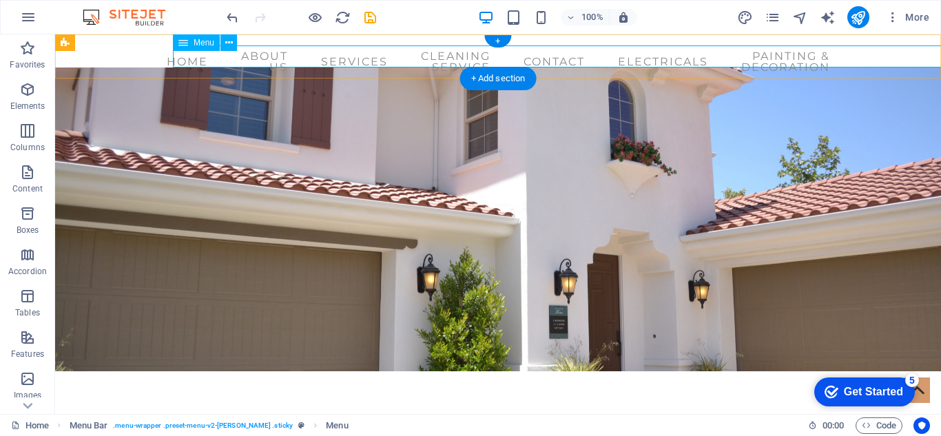
click at [626, 52] on nav "Home About us Services Cleaning service Contact Electricals Painting & Decorati…" at bounding box center [498, 61] width 650 height 33
click at [524, 52] on nav "Home About us Services Cleaning service Contact Electricals Painting & Decorati…" at bounding box center [498, 61] width 650 height 33
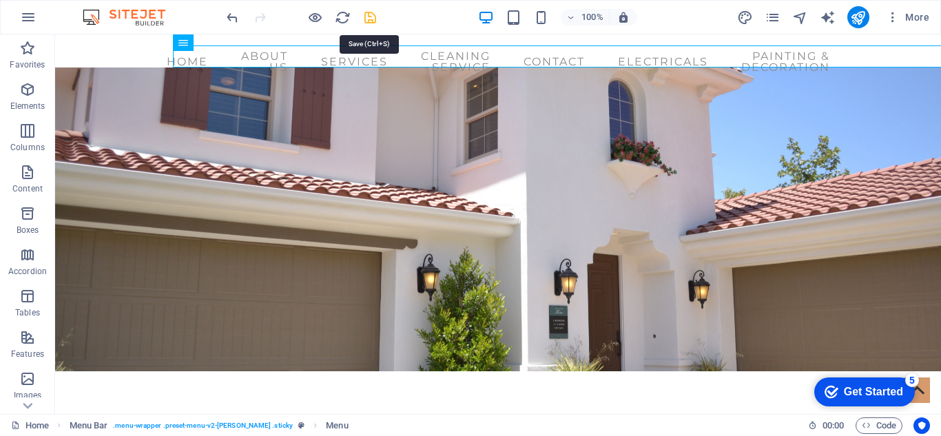
click at [370, 20] on icon "save" at bounding box center [370, 18] width 16 height 16
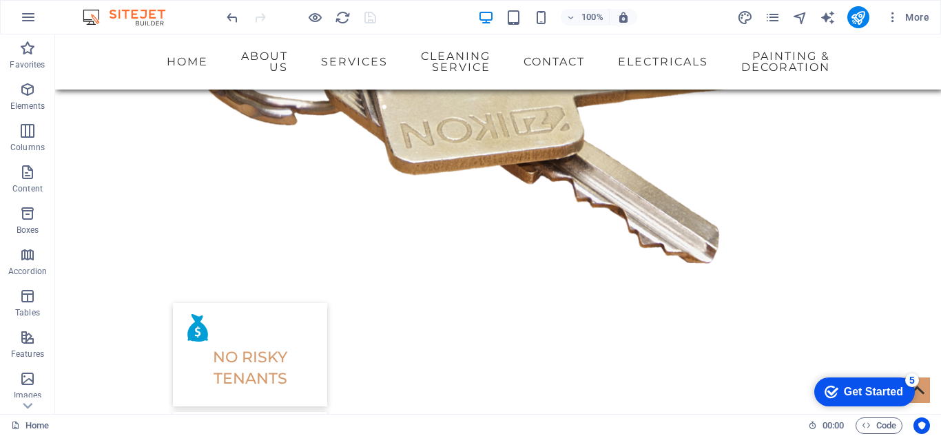
scroll to position [1723, 0]
